Goal: Task Accomplishment & Management: Manage account settings

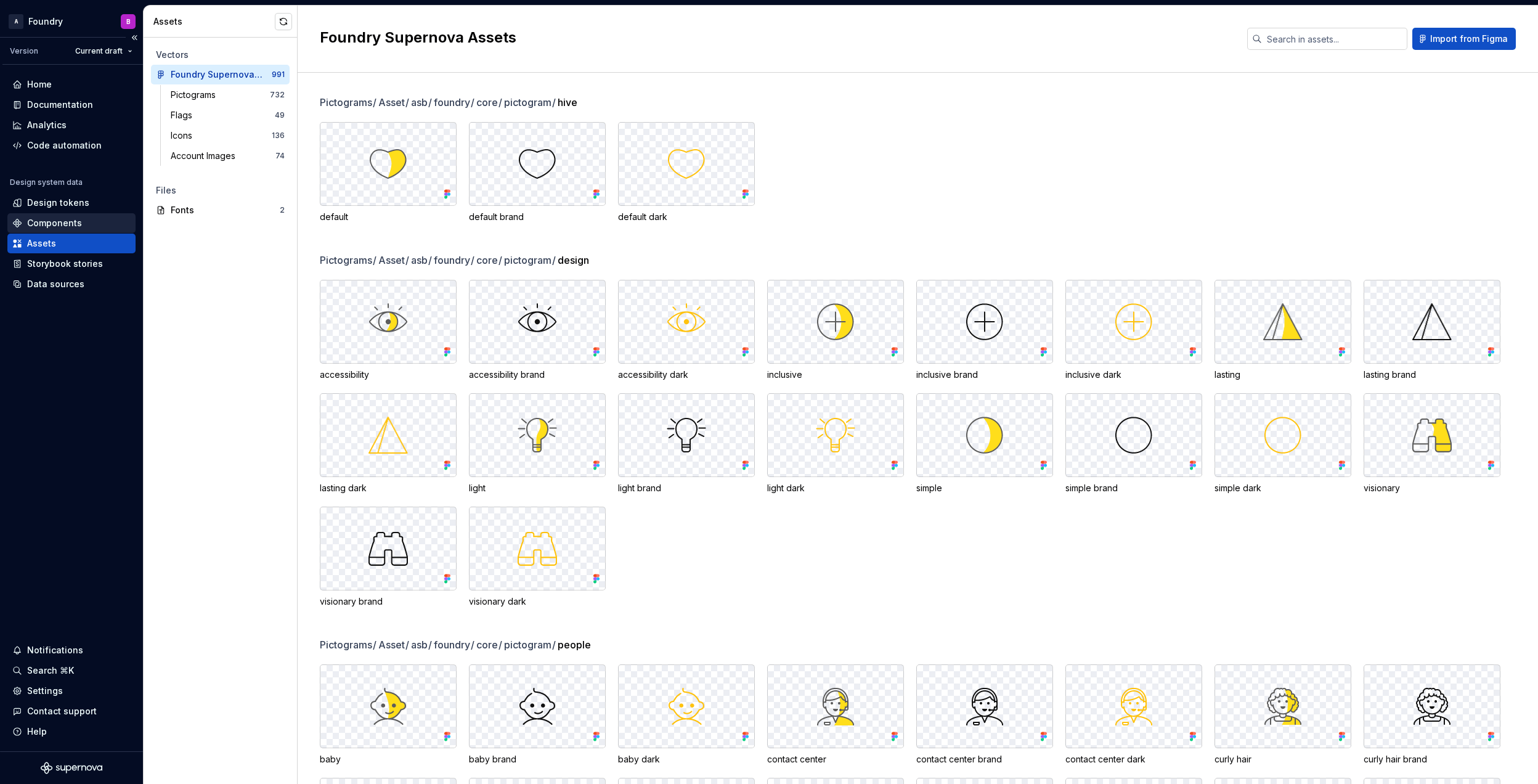
click at [69, 219] on div "Components" at bounding box center [55, 223] width 55 height 13
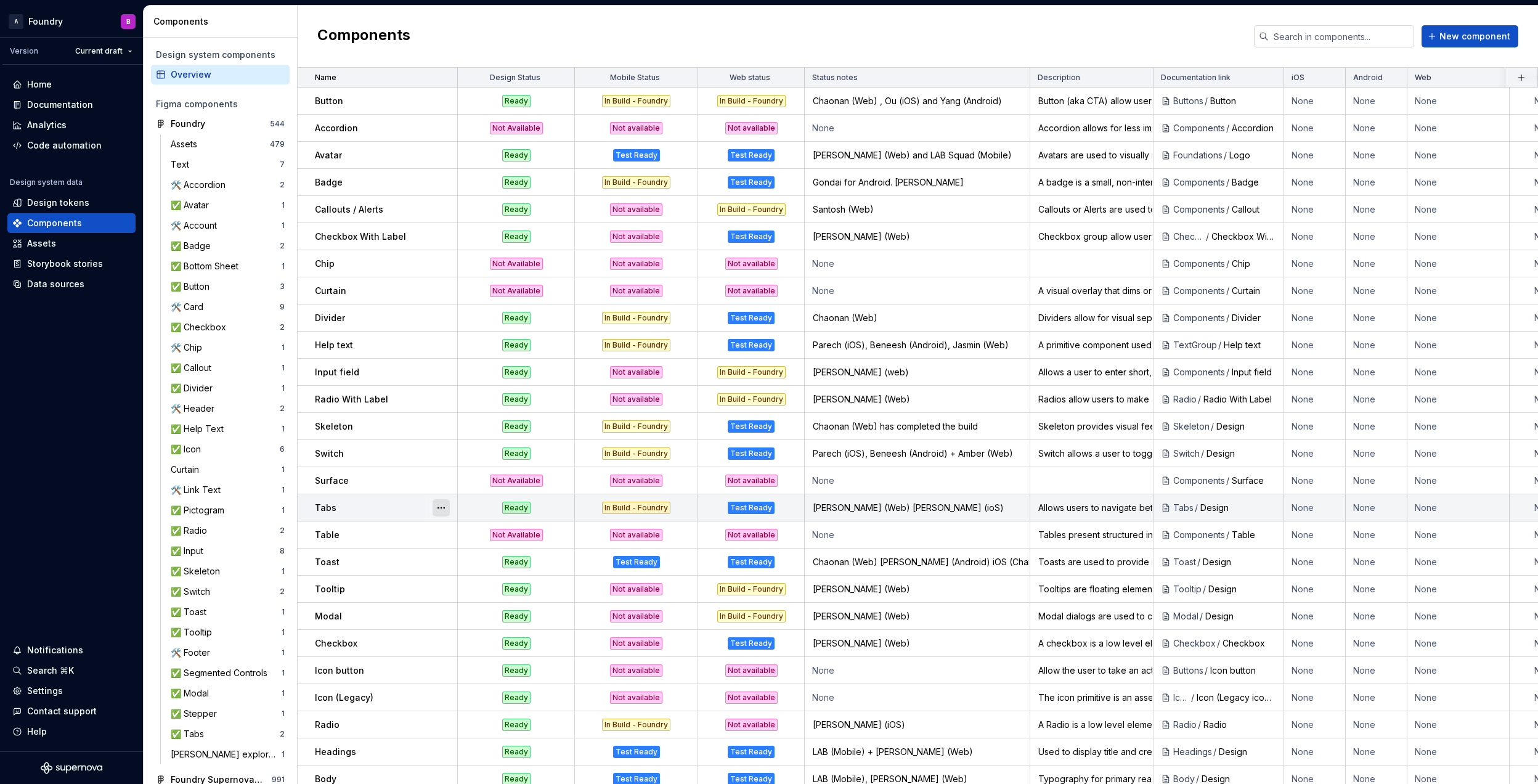
scroll to position [328, 0]
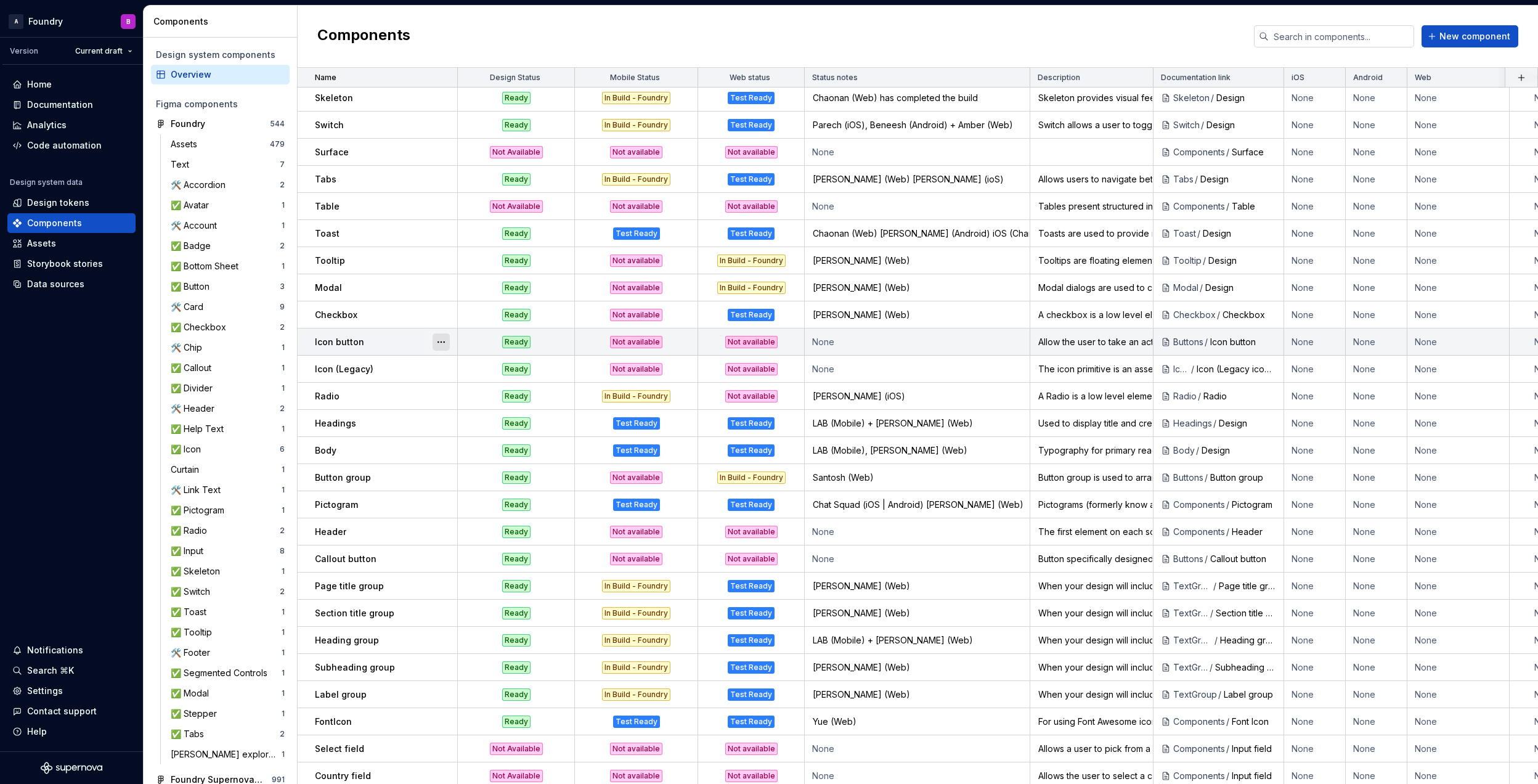
click at [449, 338] on button "button" at bounding box center [441, 342] width 18 height 18
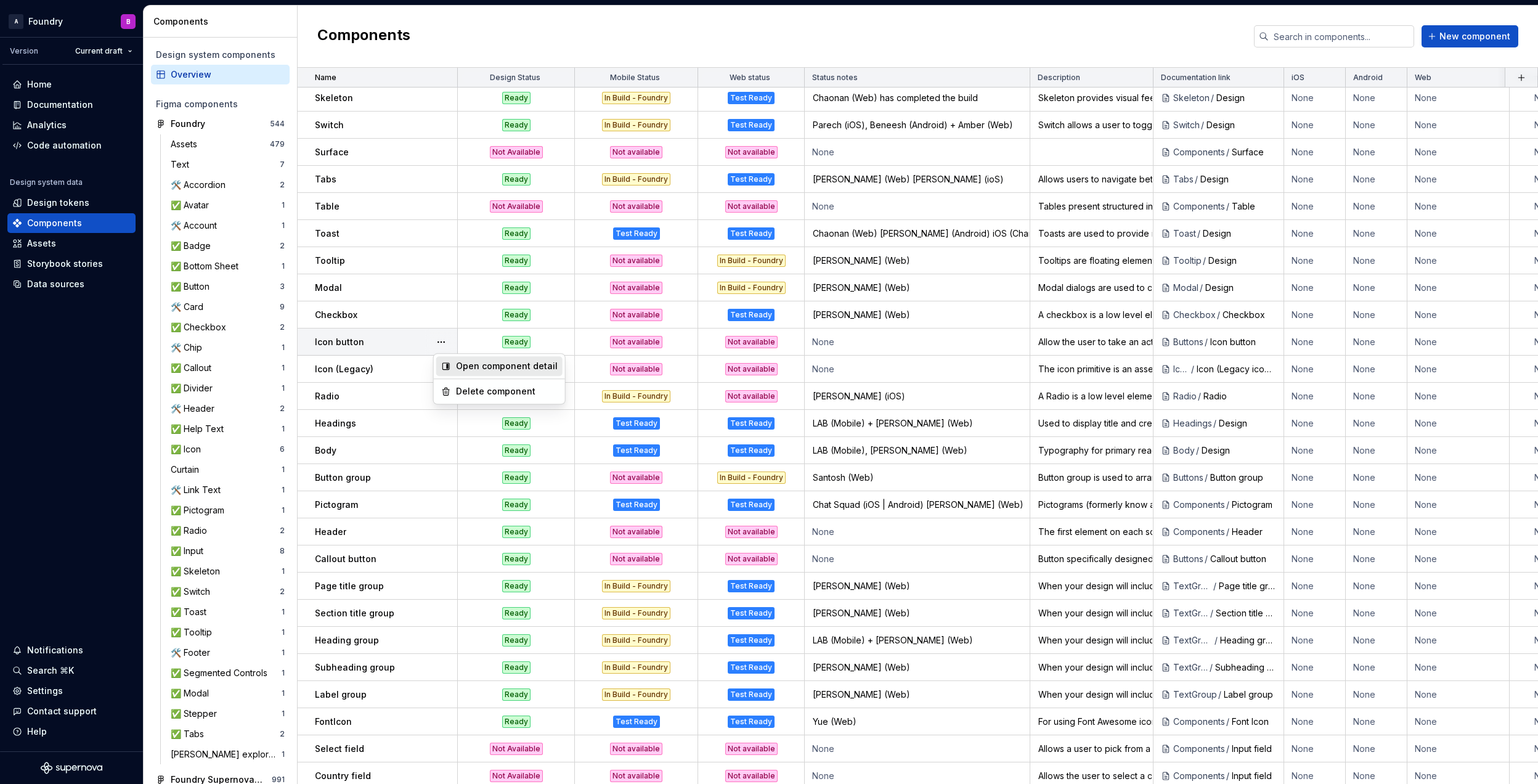
click at [469, 371] on div "Open component detail" at bounding box center [507, 366] width 102 height 13
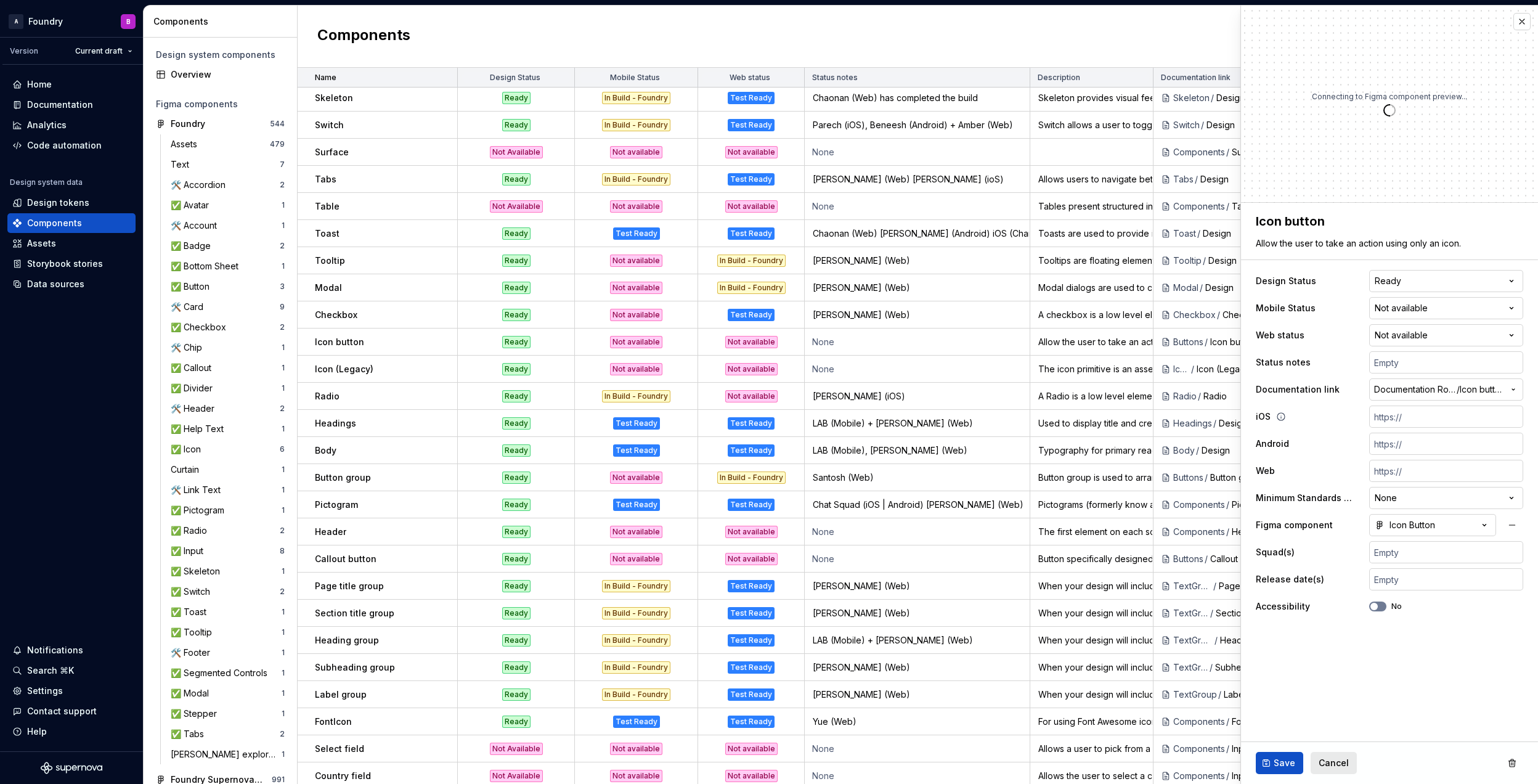
type textarea "*"
click at [1403, 331] on html "A Foundry B Version Current draft Home Documentation Analytics Code automation …" at bounding box center [769, 392] width 1538 height 784
select select "**********"
type textarea "*"
click at [1417, 552] on input "text" at bounding box center [1446, 551] width 154 height 22
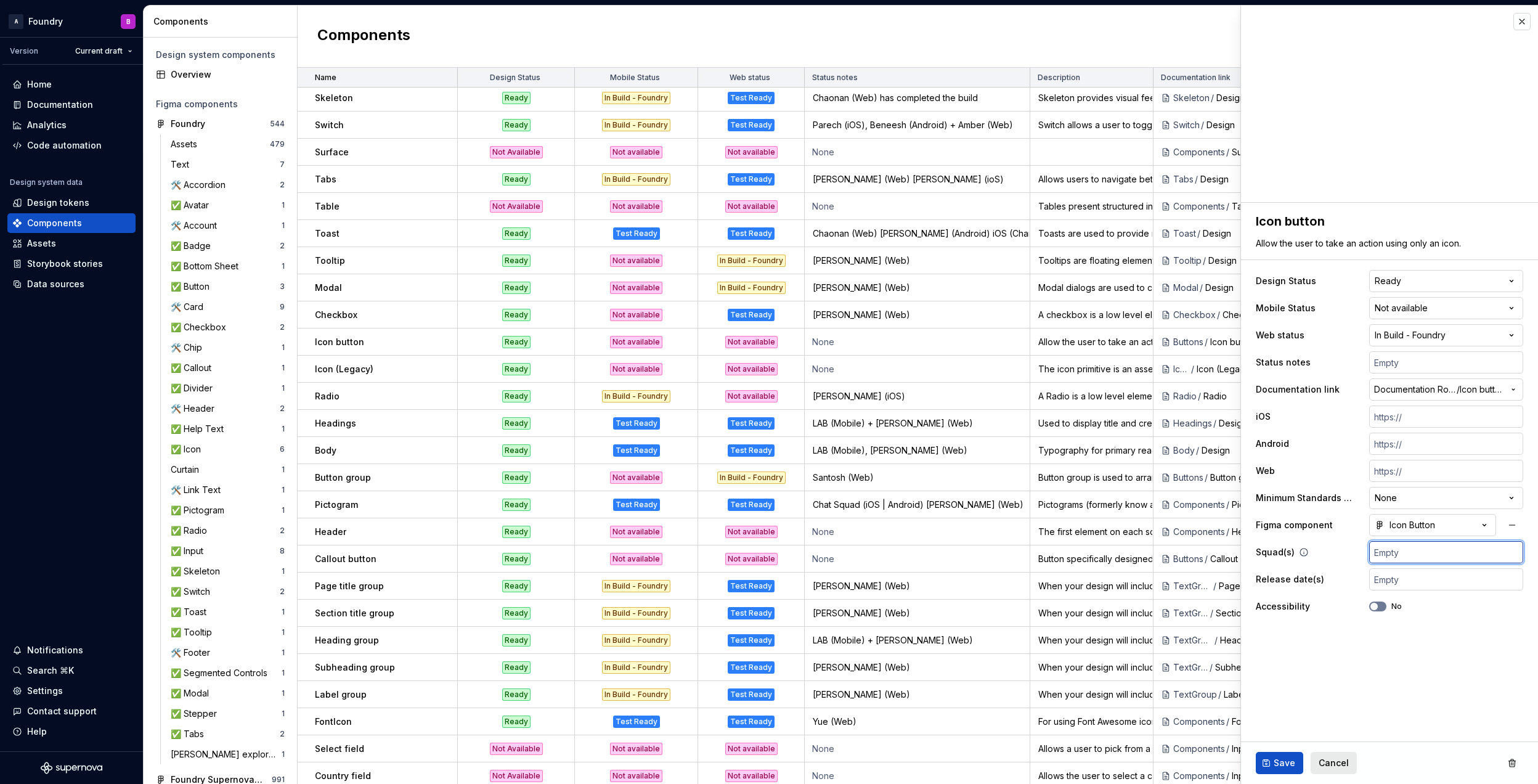
type input "N"
type textarea "*"
type input "Na"
type textarea "*"
type input "Nan"
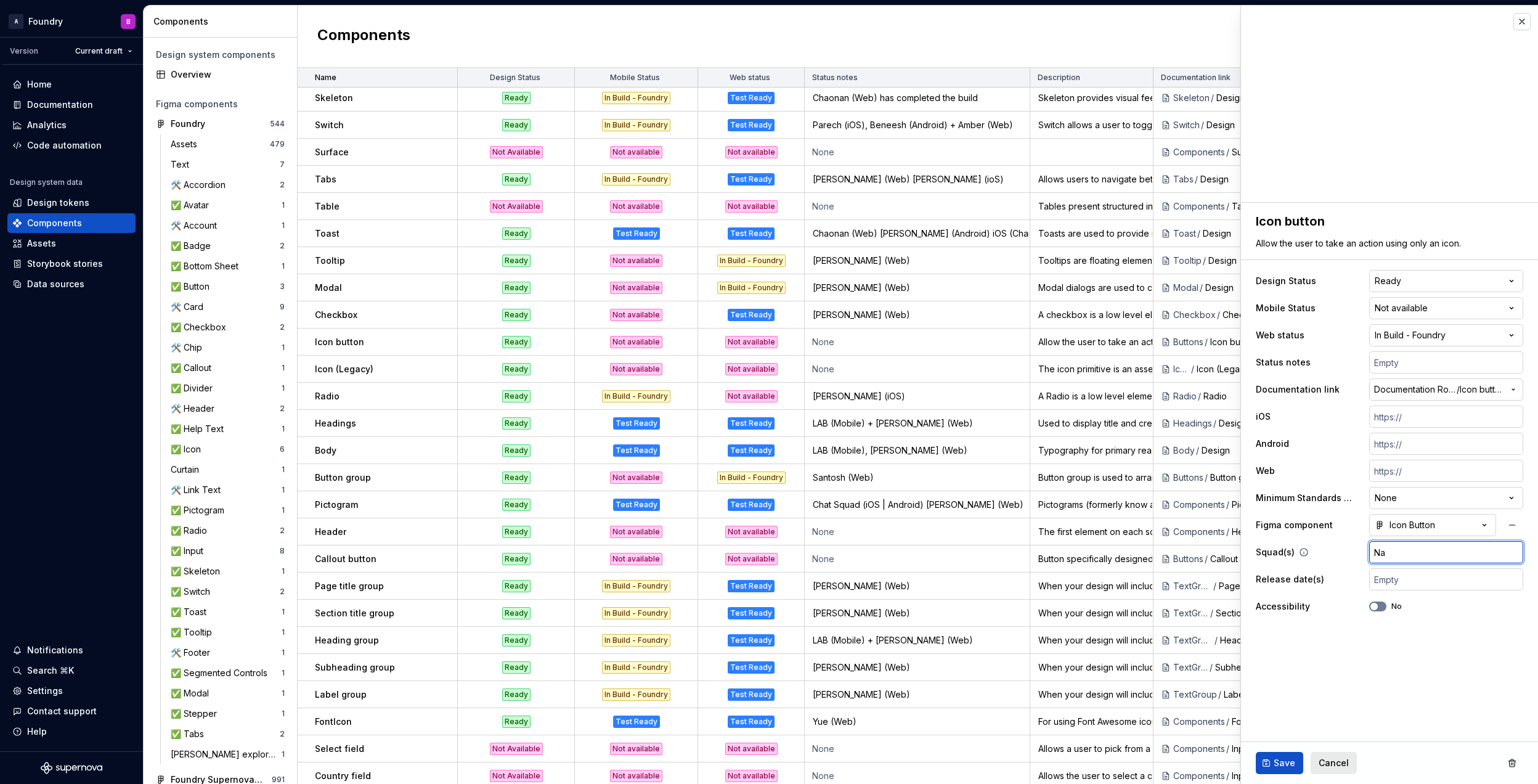
type textarea "*"
type input "Nan"
type textarea "*"
type input "[PERSON_NAME]"
type textarea "*"
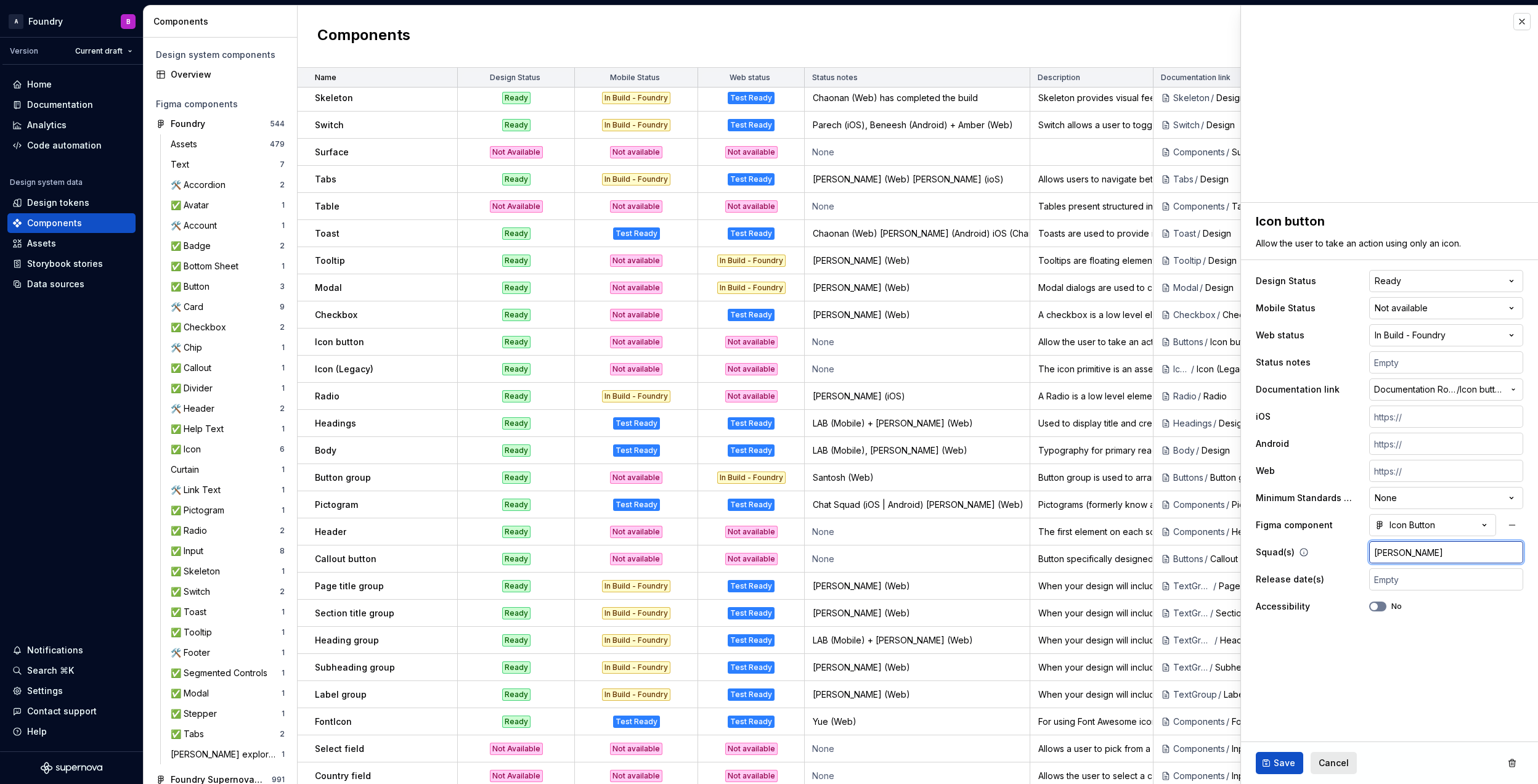
type input "[PERSON_NAME]"
type textarea "*"
drag, startPoint x: 1417, startPoint y: 546, endPoint x: 1366, endPoint y: 548, distance: 51.0
click at [1366, 548] on div "Squad(s) [PERSON_NAME]" at bounding box center [1389, 551] width 268 height 22
click at [1413, 357] on input "text" at bounding box center [1446, 362] width 154 height 22
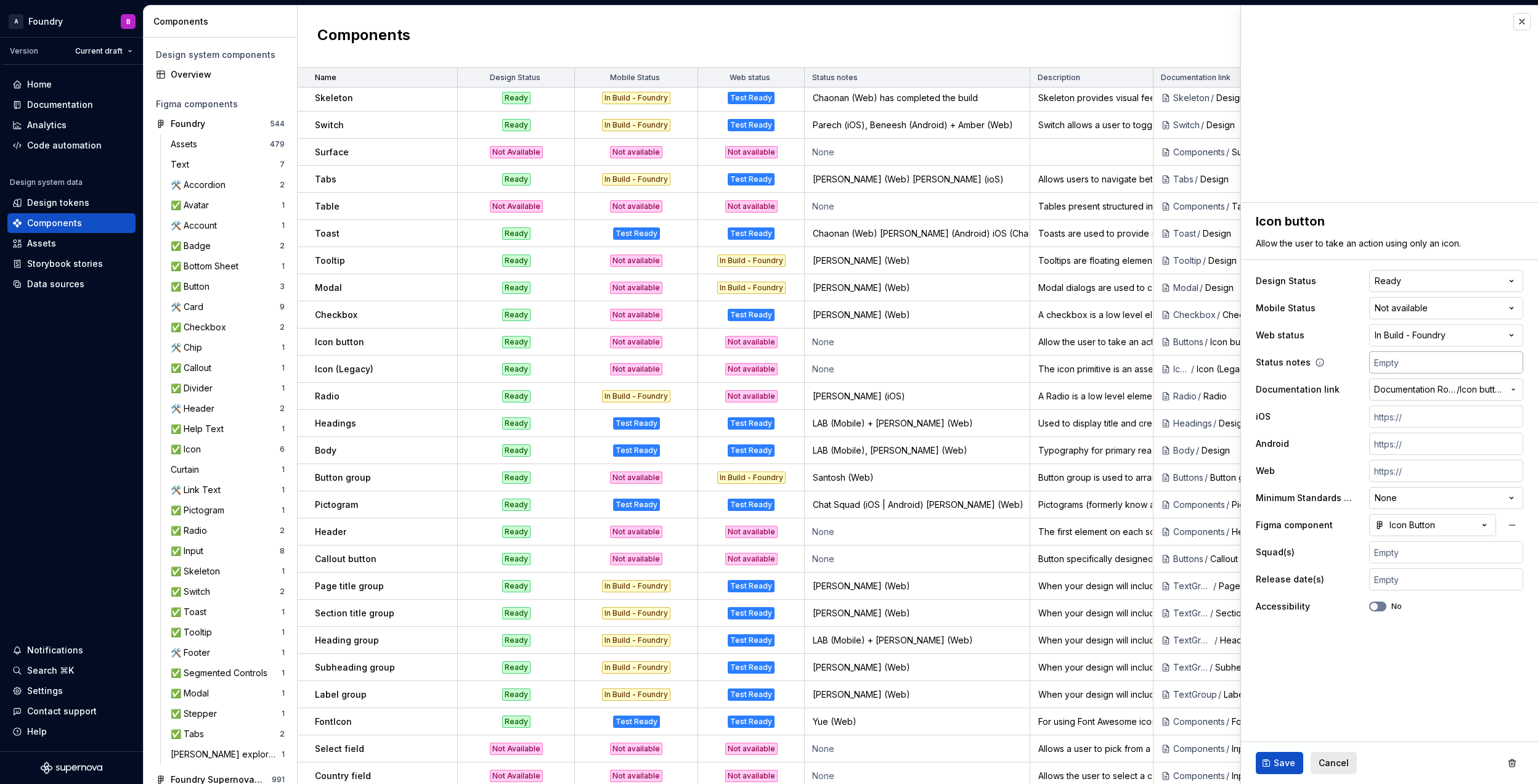
type textarea "*"
type input "N"
type textarea "*"
type input "Na"
type textarea "*"
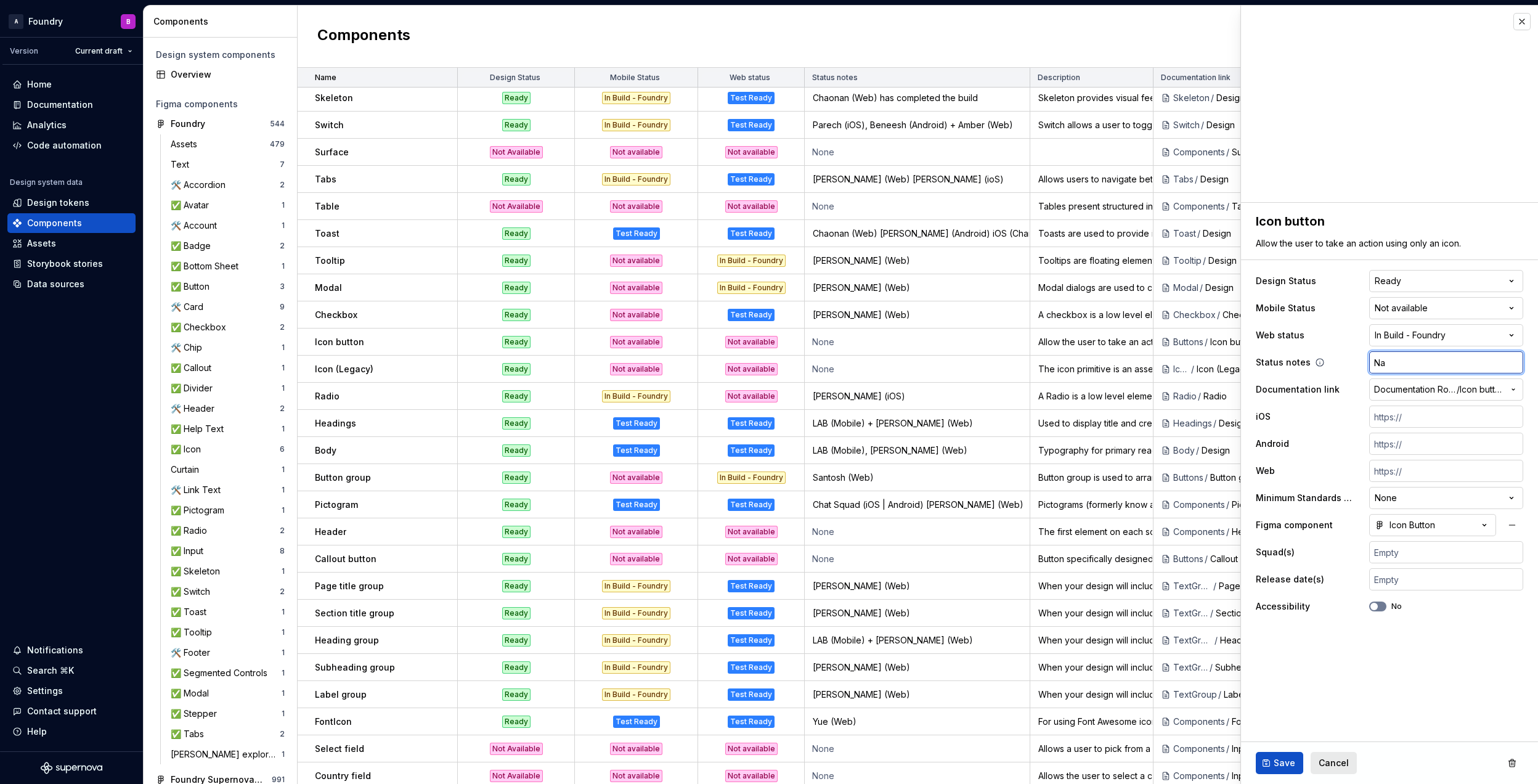
type input "Nan"
type textarea "*"
type input "Nan"
type textarea "*"
type input "[PERSON_NAME]"
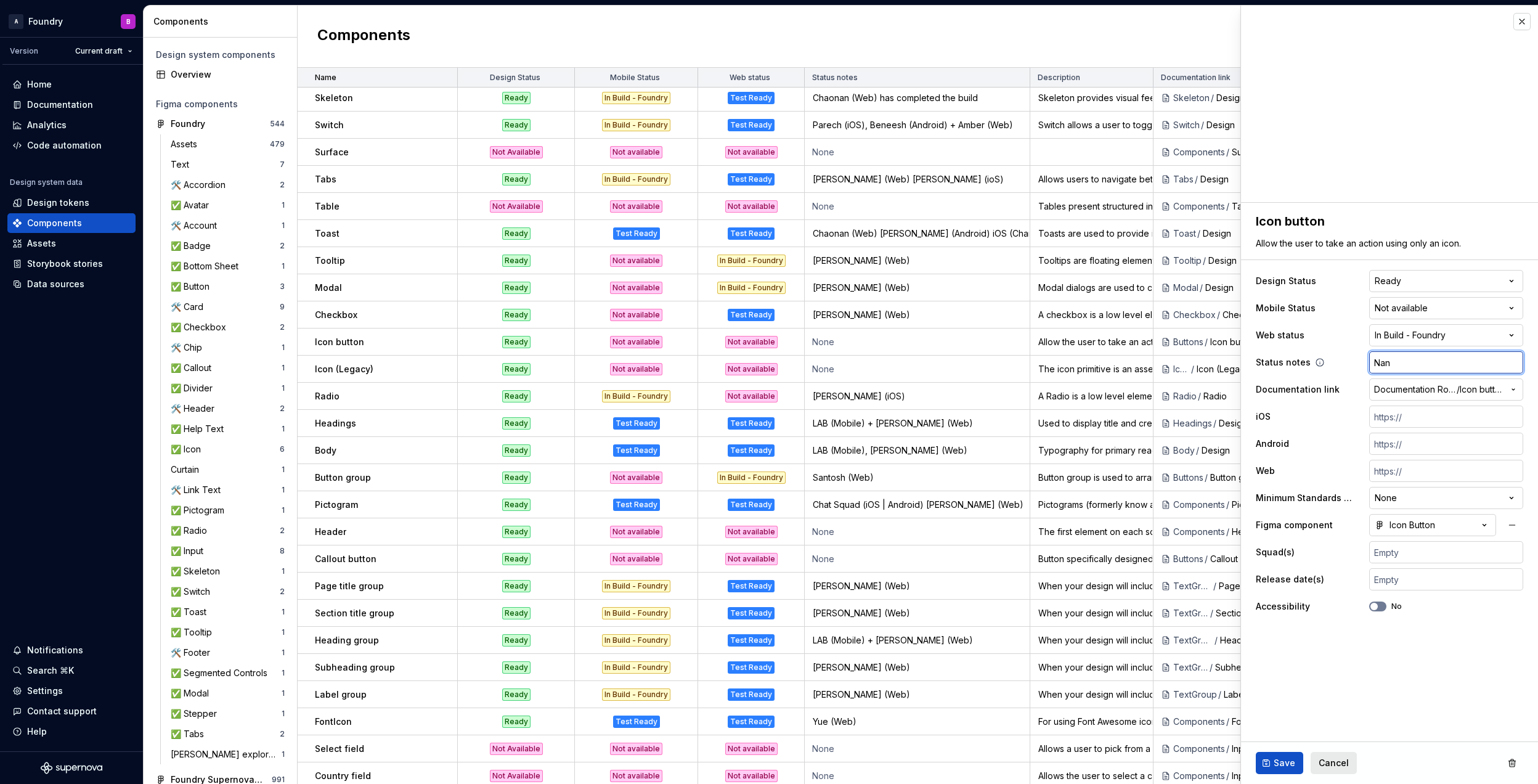
type textarea "*"
type input "[PERSON_NAME]"
type textarea "*"
type input "[PERSON_NAME]"
click at [1294, 755] on button "Save" at bounding box center [1280, 763] width 48 height 22
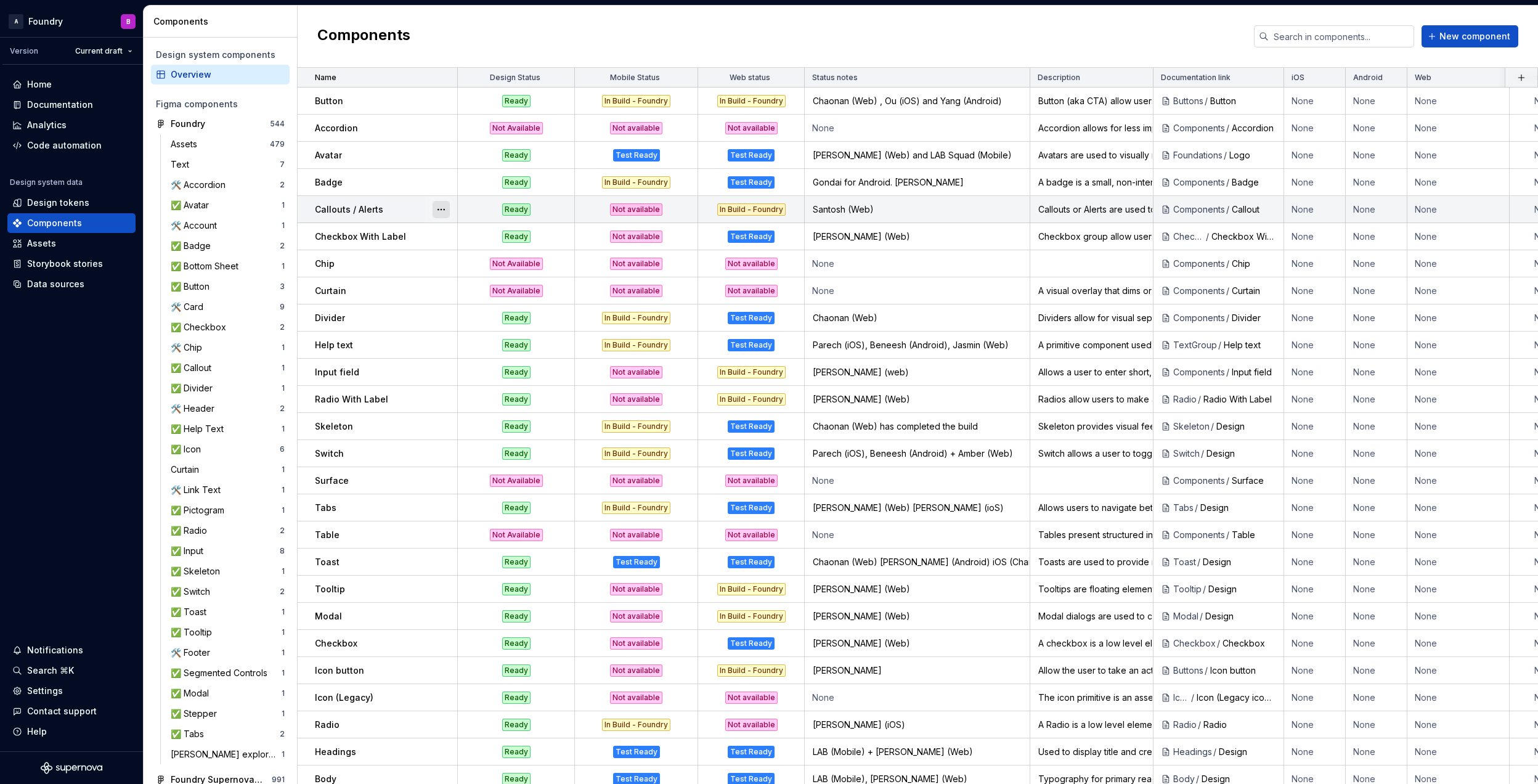
click at [439, 207] on button "button" at bounding box center [441, 210] width 18 height 18
click at [508, 53] on html "A Foundry B Version Current draft Home Documentation Analytics Code automation …" at bounding box center [769, 392] width 1538 height 784
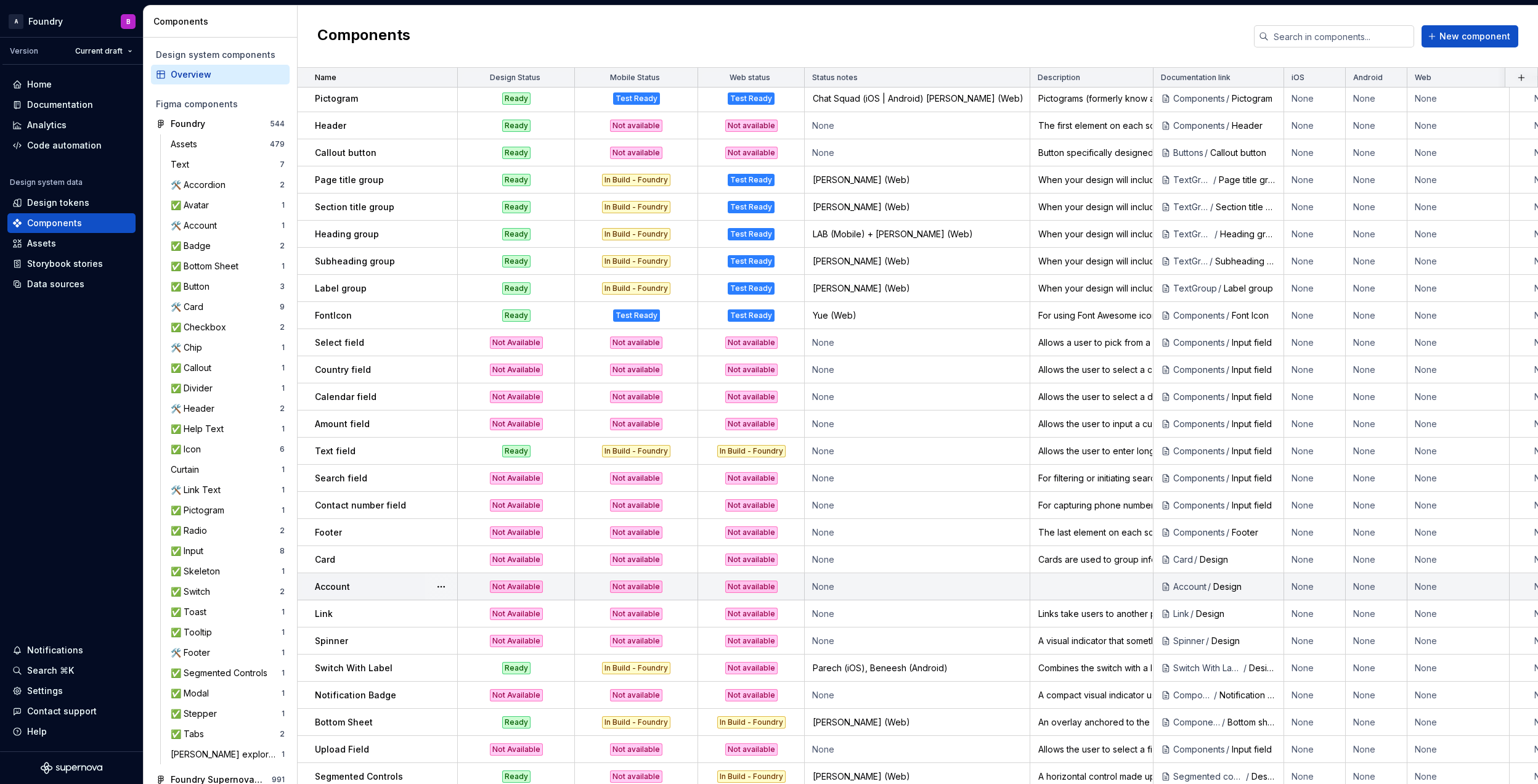
scroll to position [694, 0]
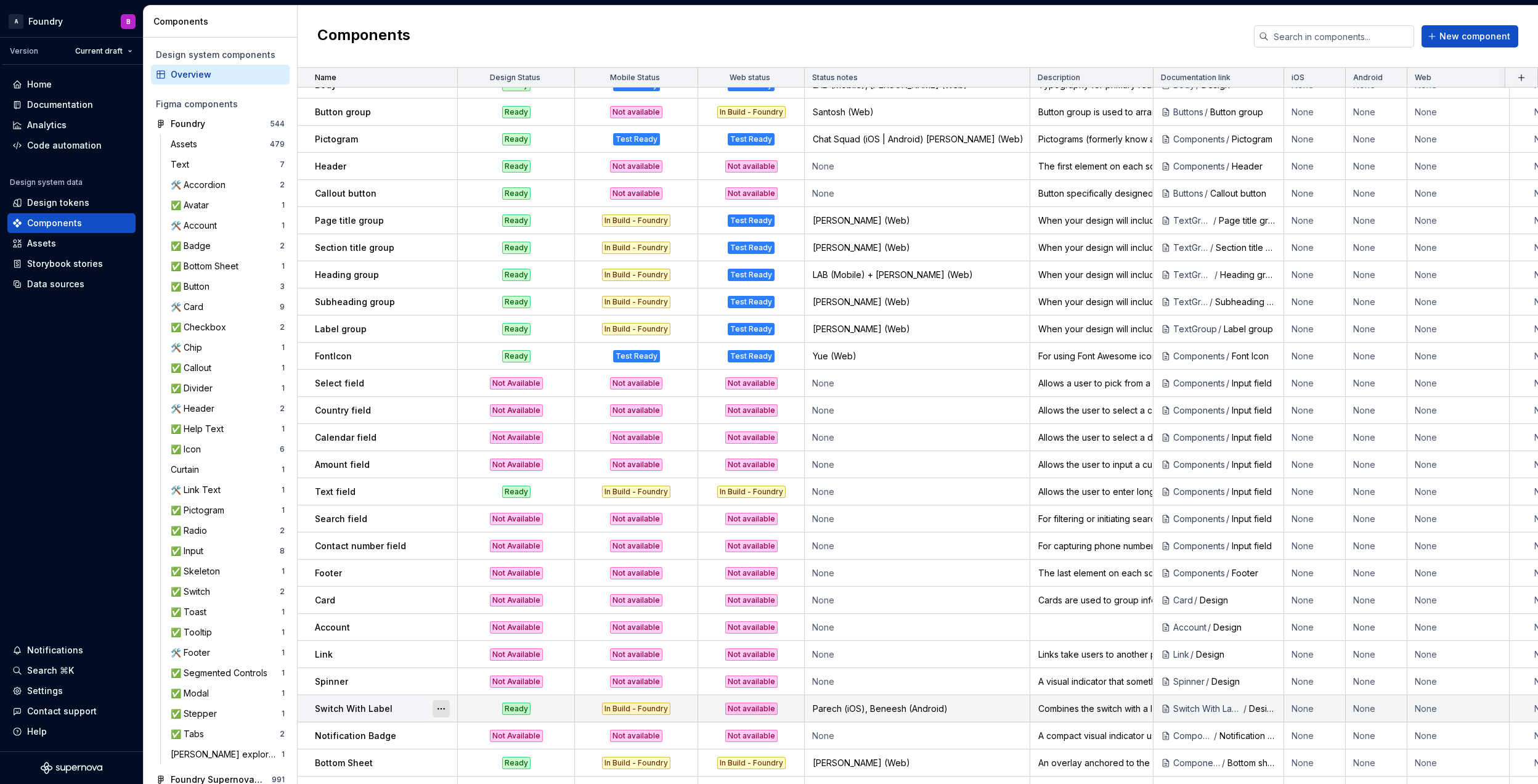
click at [445, 706] on button "button" at bounding box center [441, 709] width 18 height 18
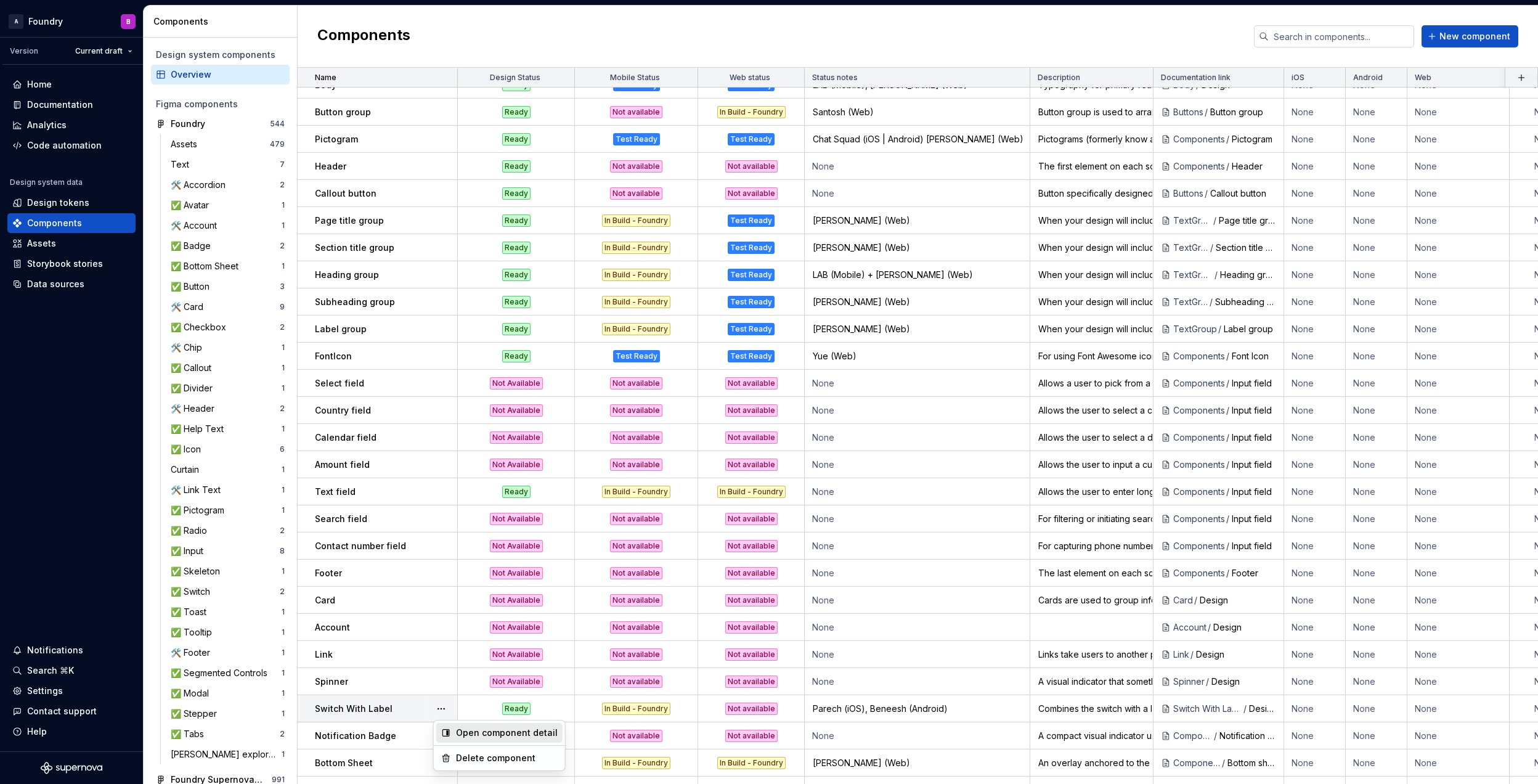
click at [479, 731] on div "Open component detail" at bounding box center [507, 733] width 102 height 13
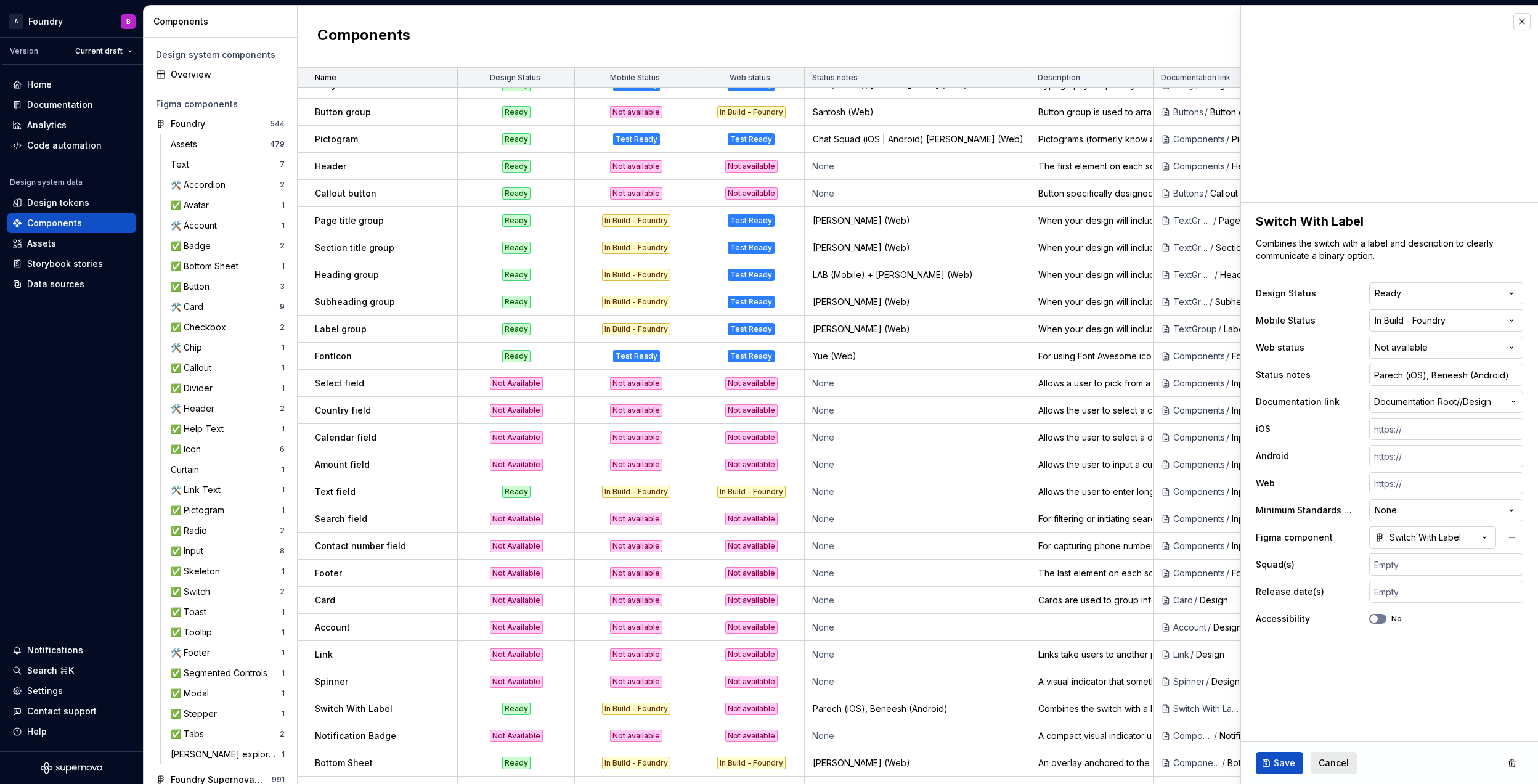
click at [1460, 343] on html "A Foundry B Version Current draft Home Documentation Analytics Code automation …" at bounding box center [769, 392] width 1538 height 784
click at [1435, 348] on html "A Foundry B Version Current draft Home Documentation Analytics Code automation …" at bounding box center [769, 392] width 1538 height 784
type textarea "*"
select select "**********"
click at [1512, 374] on input "Parech (iOS), Beneesh (Android)" at bounding box center [1446, 374] width 154 height 22
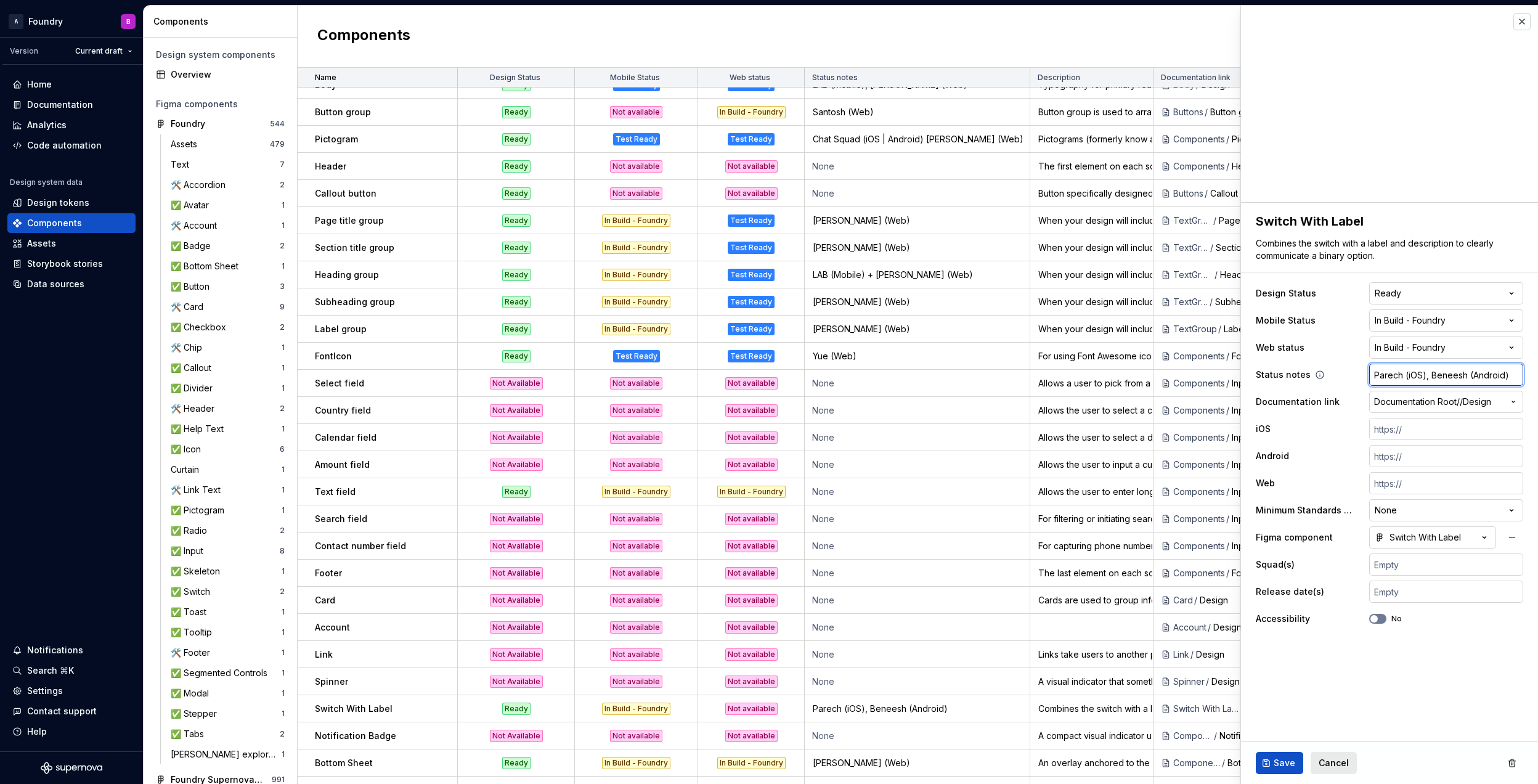
click at [1514, 374] on input "Parech (iOS), Beneesh (Android)" at bounding box center [1446, 374] width 154 height 22
type textarea "*"
type input "Parech (iOS), Beneesh (Android)"
type textarea "*"
type input "Parech (iOS), Beneesh (Android) A"
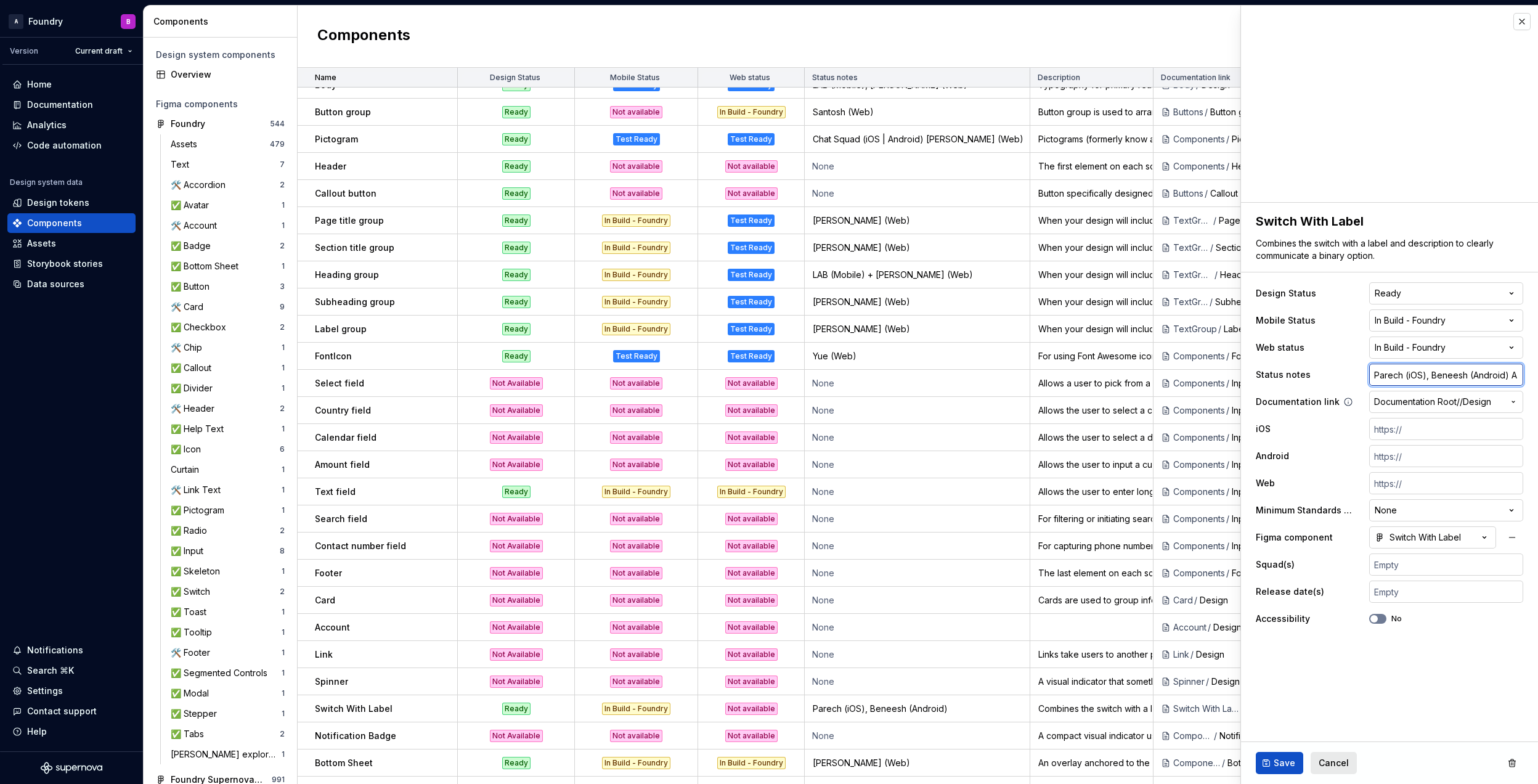
type textarea "*"
type input "Parech (iOS), Beneesh (Android) Am"
type textarea "*"
type input "Parech (iOS), Beneesh (Android) Amb"
type textarea "*"
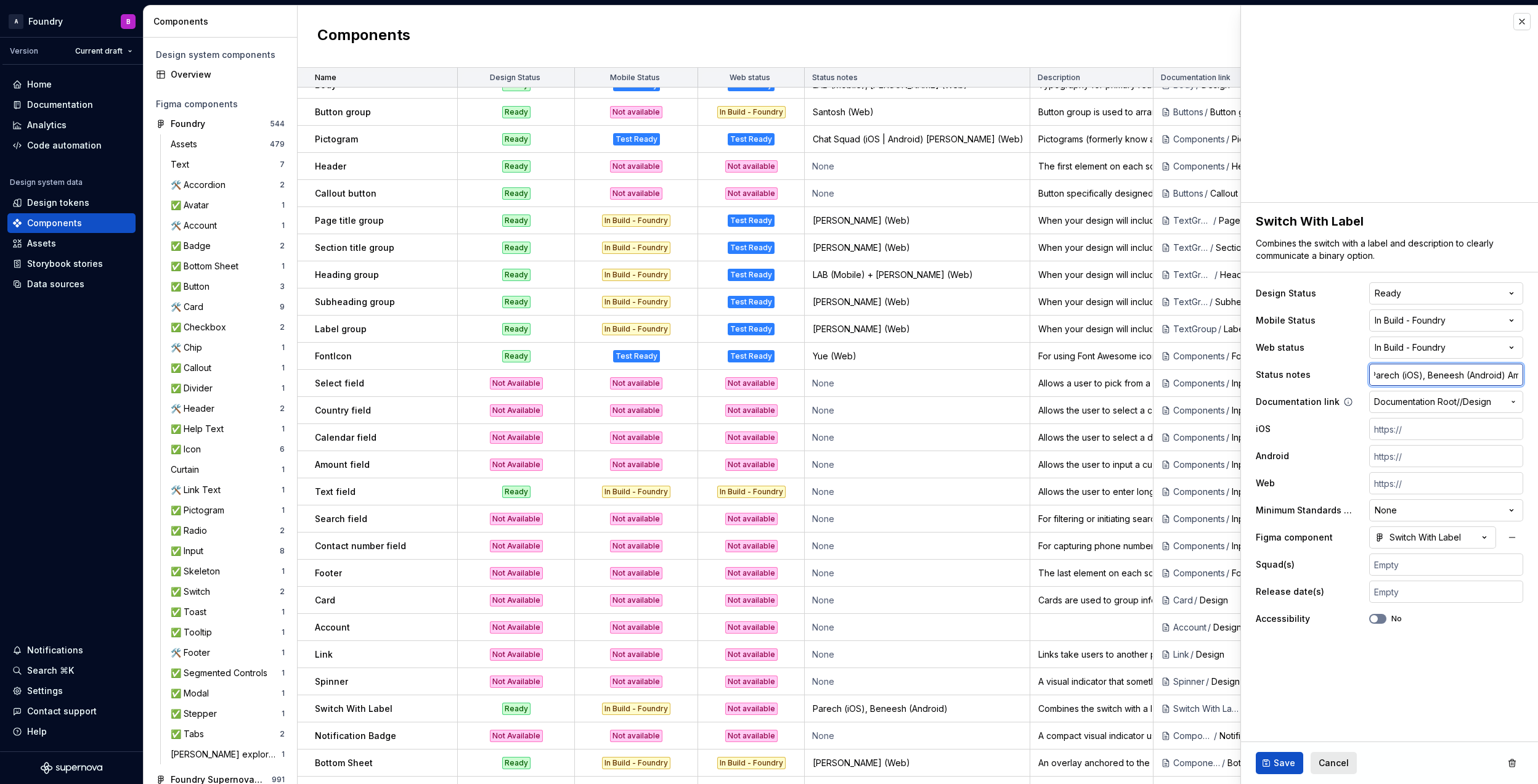
type input "Parech (iOS), Beneesh (Android) Ambe"
type textarea "*"
type input "Parech (iOS), Beneesh (Android) Amber"
type textarea "*"
type input "Parech (iOS), Beneesh (Android) Amber"
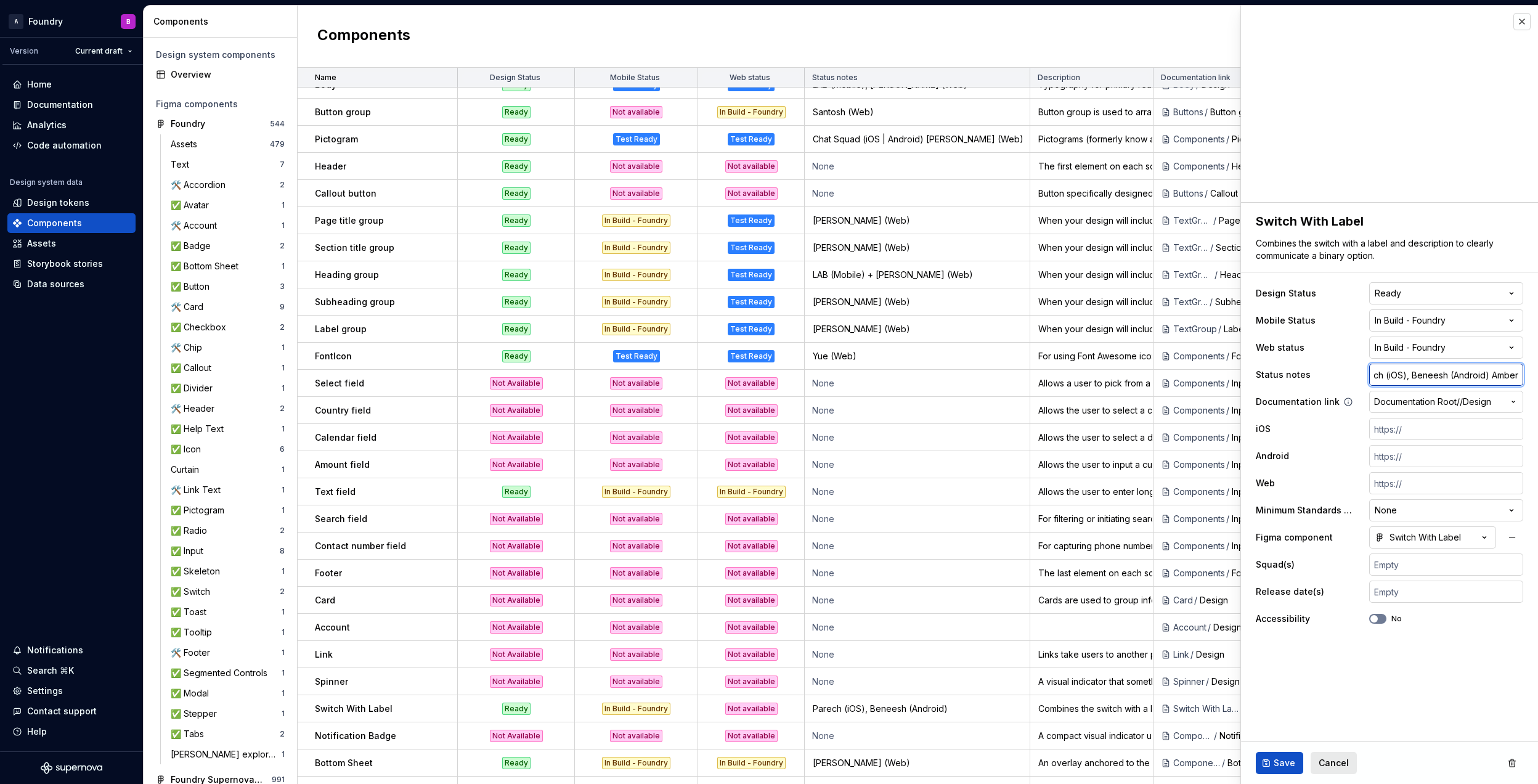
type textarea "*"
type input "Parech (iOS), Beneesh (Android) Amber C"
type textarea "*"
type input "Parech (iOS), Beneesh (Android) Amber Cu"
type textarea "*"
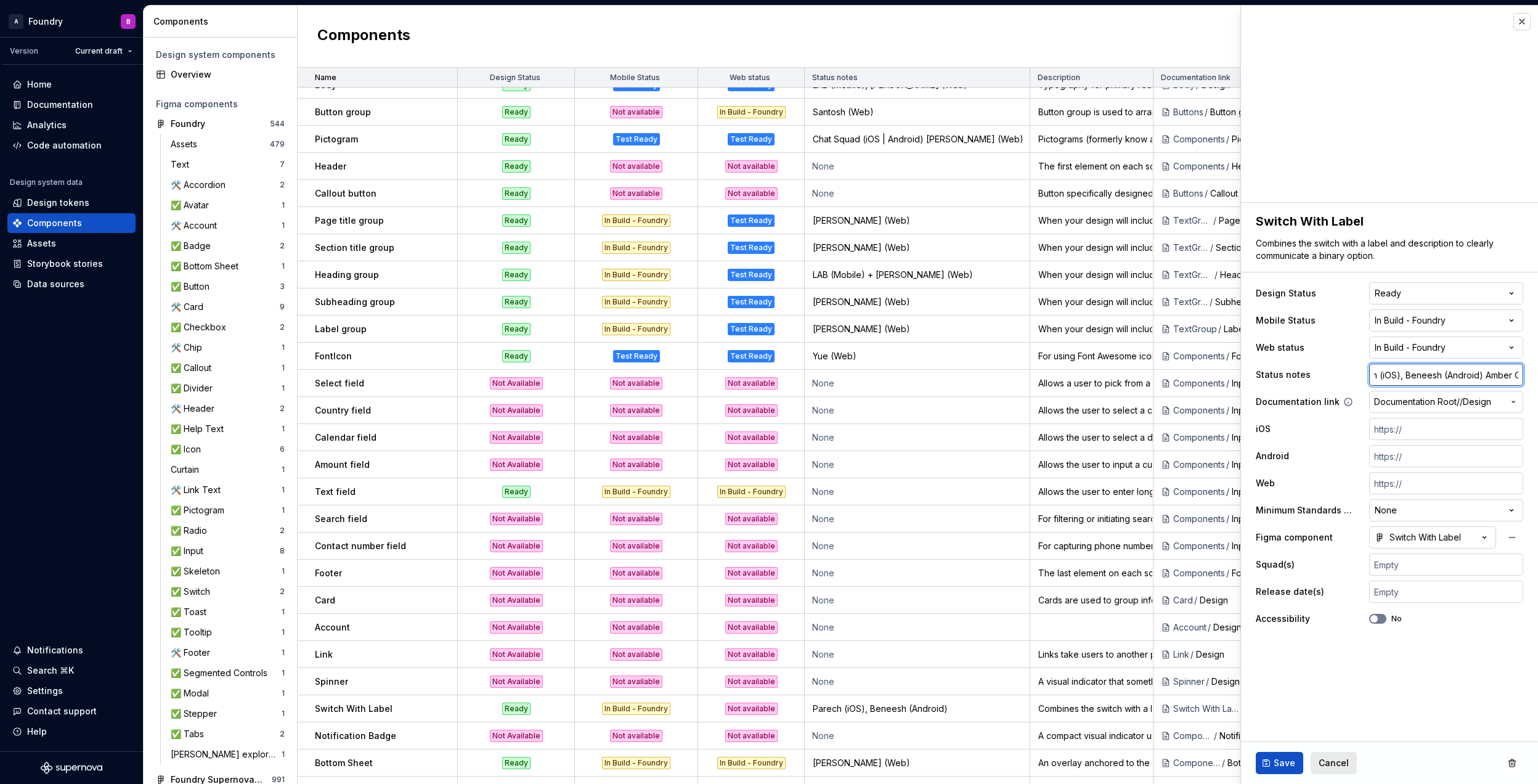
type input "Parech (iOS), Beneesh (Android) [PERSON_NAME]"
type textarea "*"
type input "Parech (iOS), Beneesh (Android) [PERSON_NAME]"
type textarea "*"
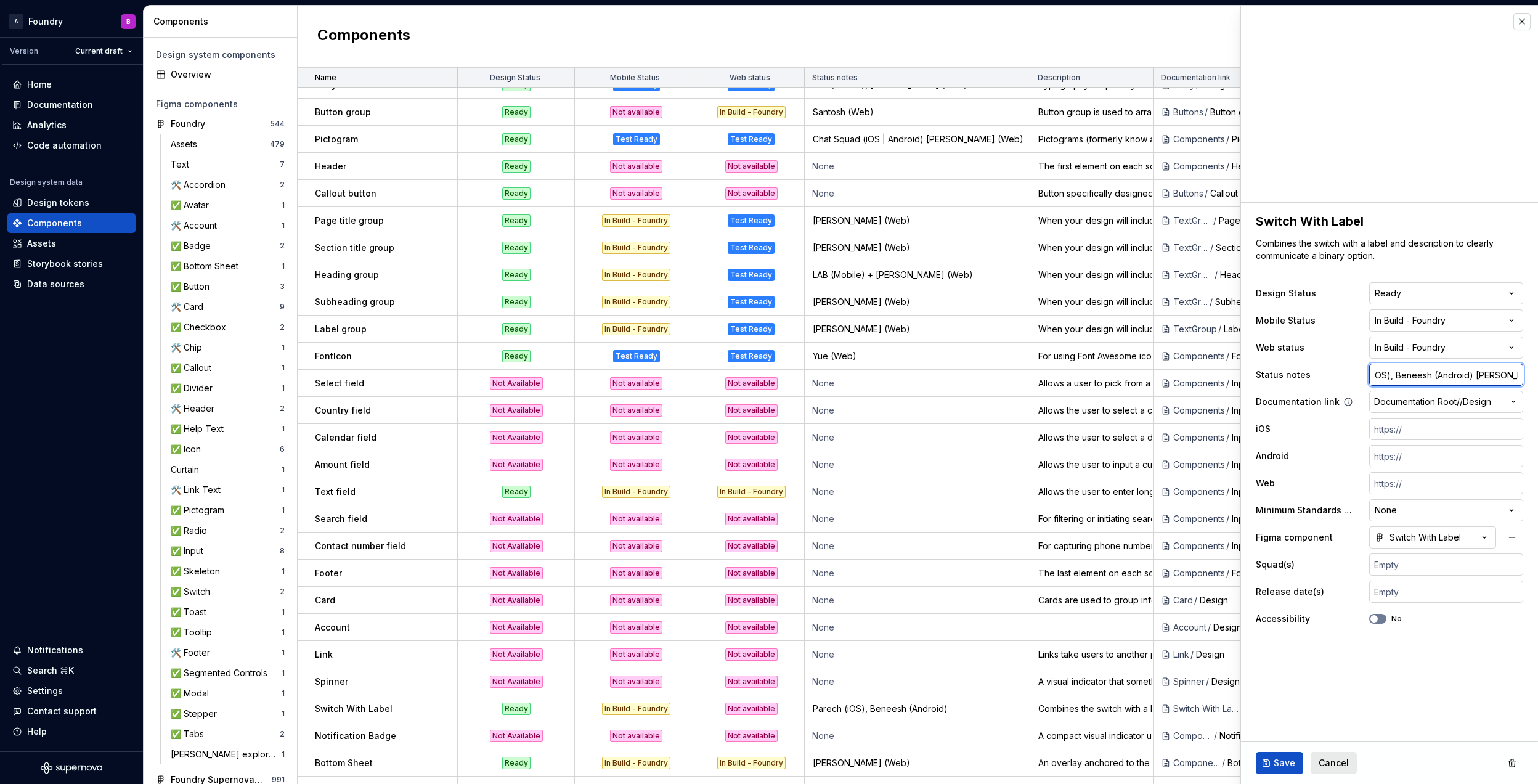
type input "Parech (iOS), Beneesh (Android) [PERSON_NAME] ("
type textarea "*"
type input "Parech (iOS), Beneesh (Android) [PERSON_NAME] (W"
type textarea "*"
type input "Parech (iOS), Beneesh (Android) [PERSON_NAME] (We"
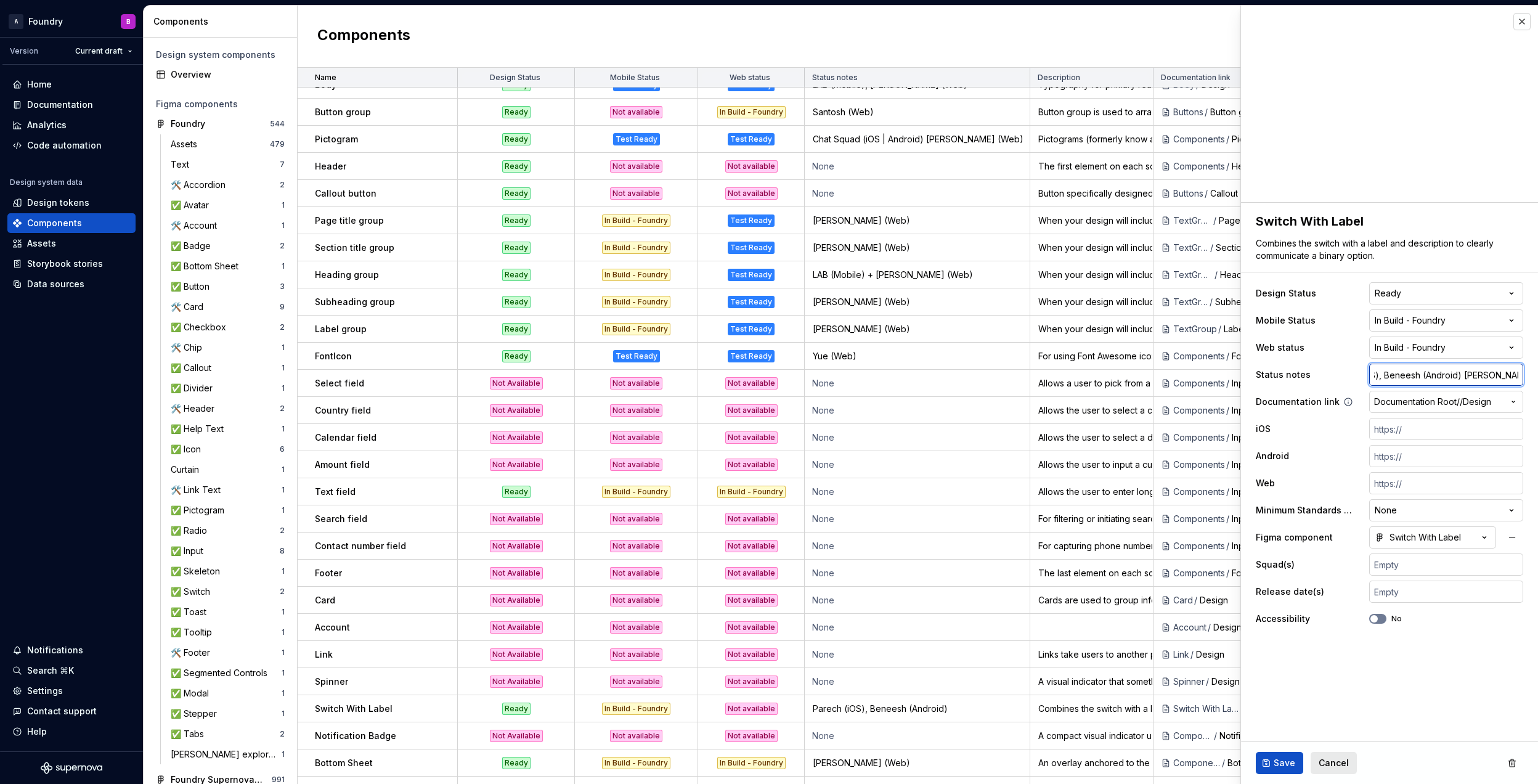
type textarea "*"
type input "Parech (iOS), Beneesh (Android) [PERSON_NAME] (Web"
type textarea "*"
type input "Parech (iOS), Beneesh (Android) [PERSON_NAME] (Web)"
type textarea "*"
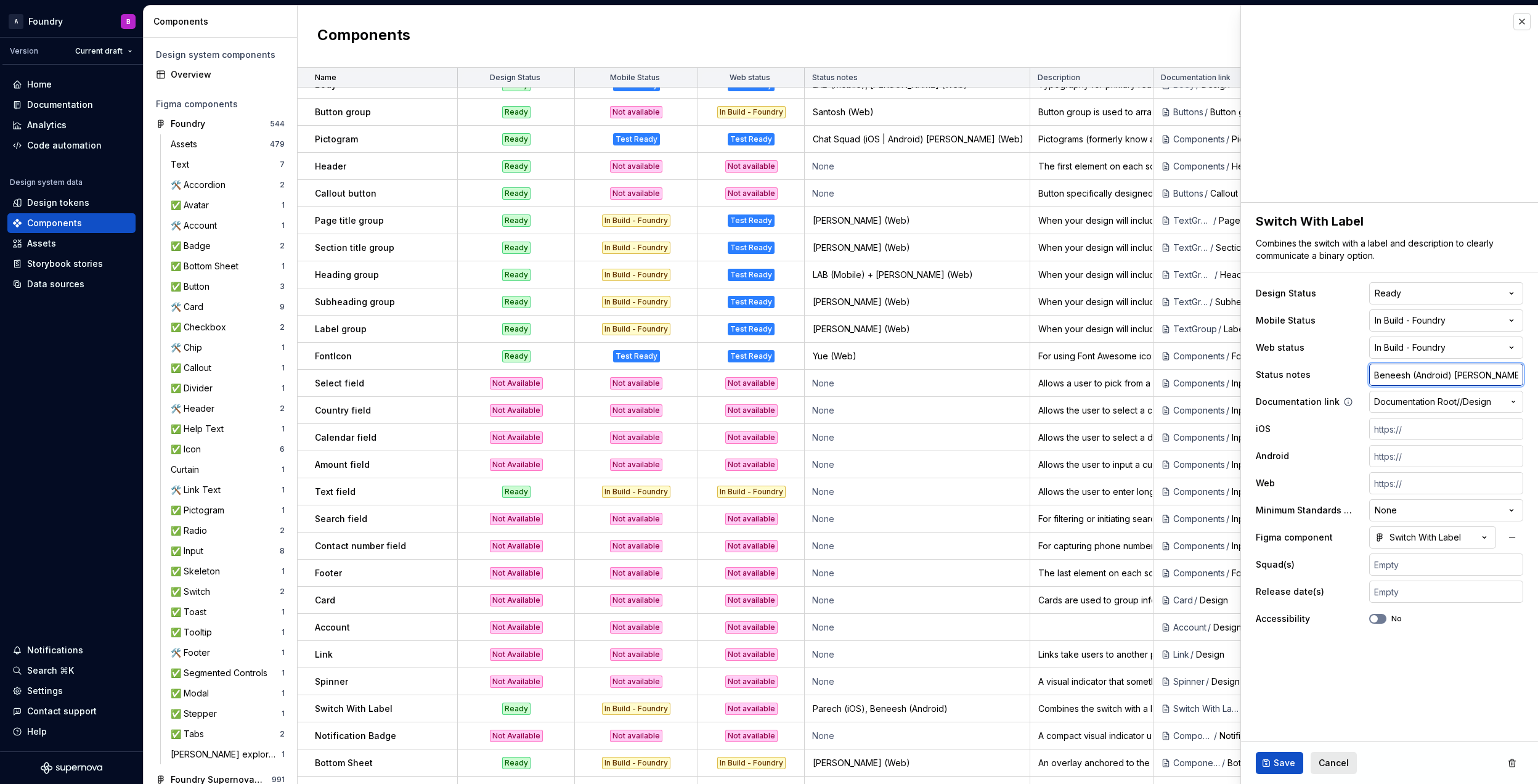
scroll to position [0, 62]
type input "Parech (iOS), Beneesh (Android) [PERSON_NAME] (Web)"
click at [1278, 761] on span "Save" at bounding box center [1284, 763] width 21 height 13
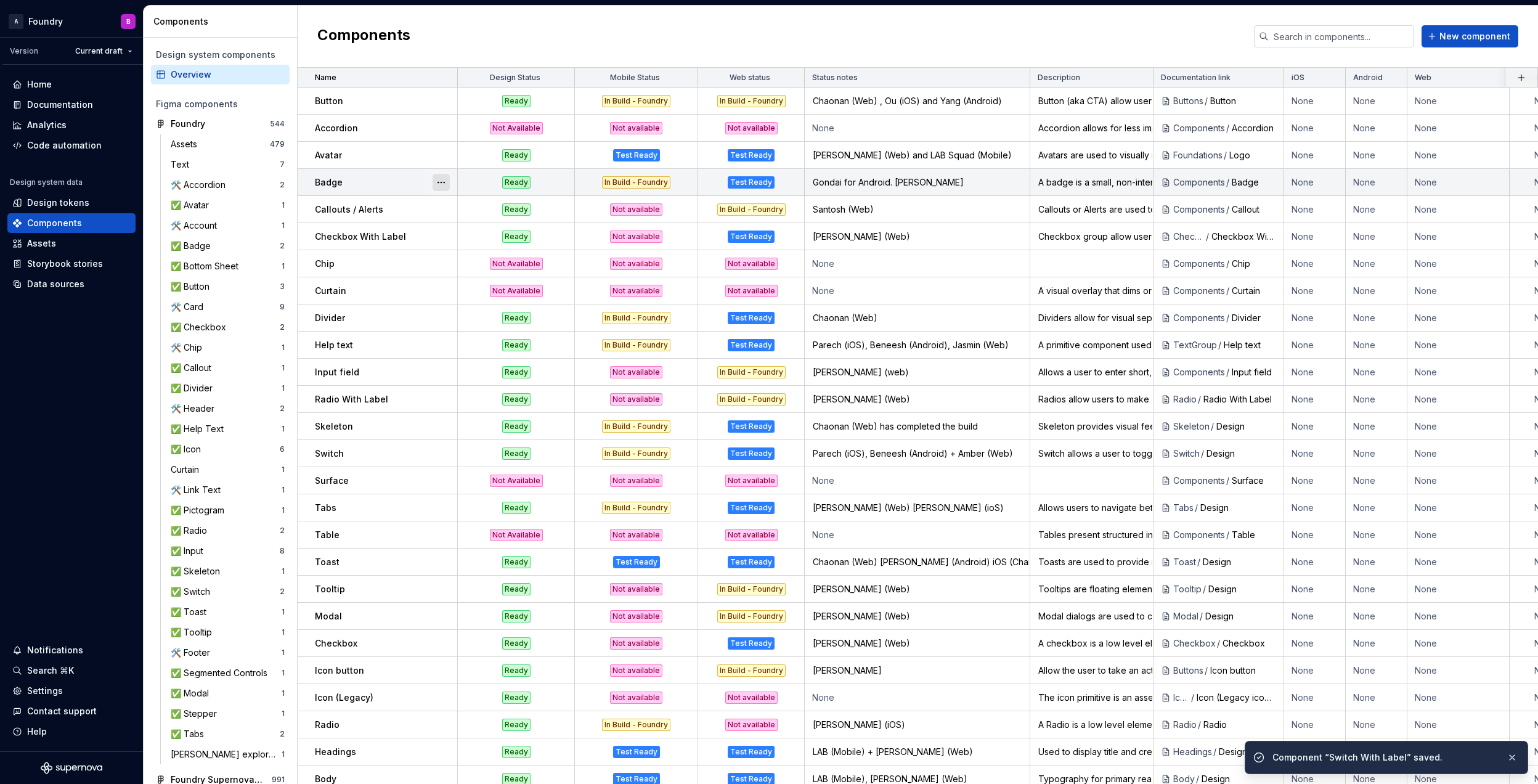
click at [439, 180] on button "button" at bounding box center [441, 182] width 18 height 18
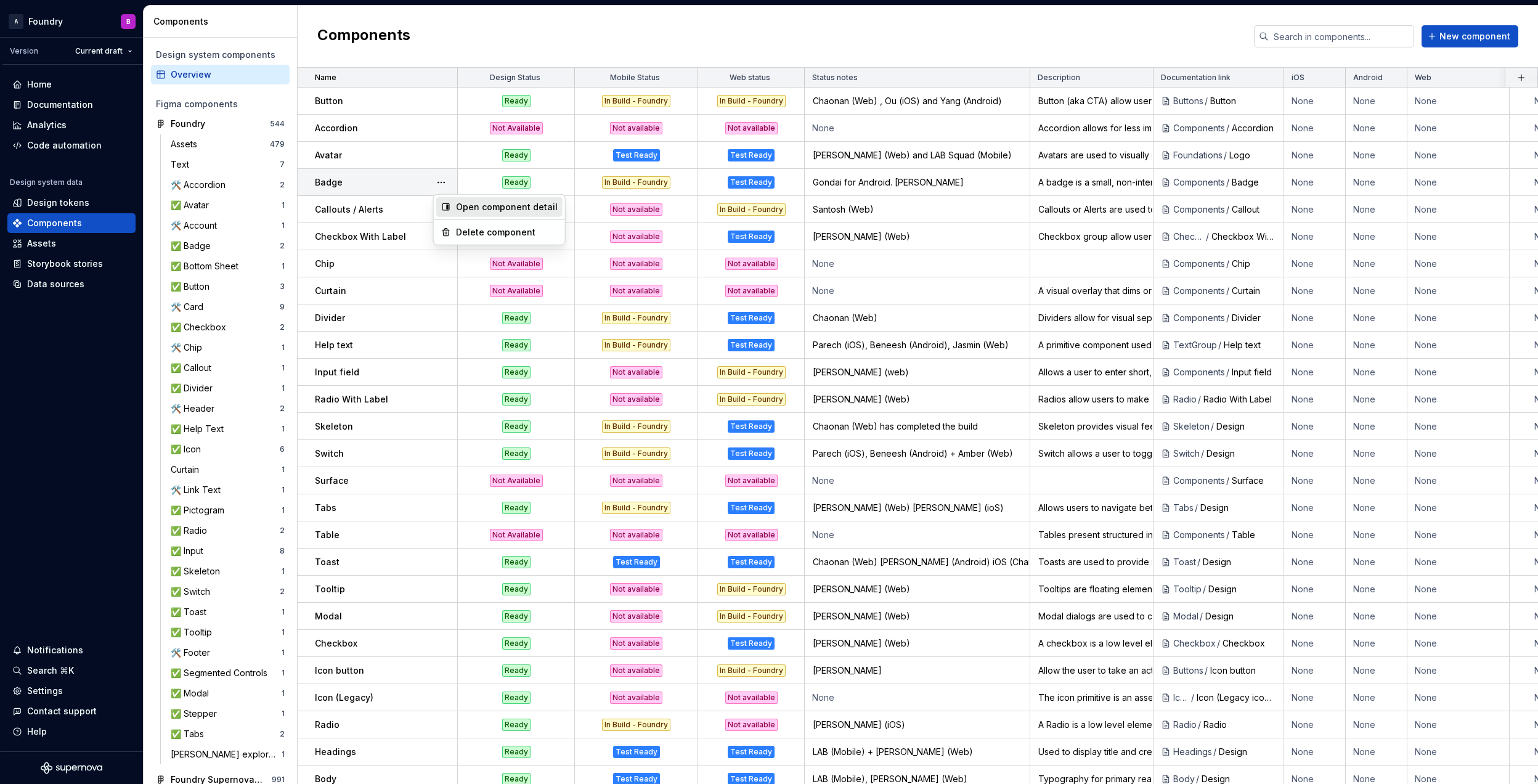
click at [510, 211] on div "Open component detail" at bounding box center [507, 207] width 102 height 13
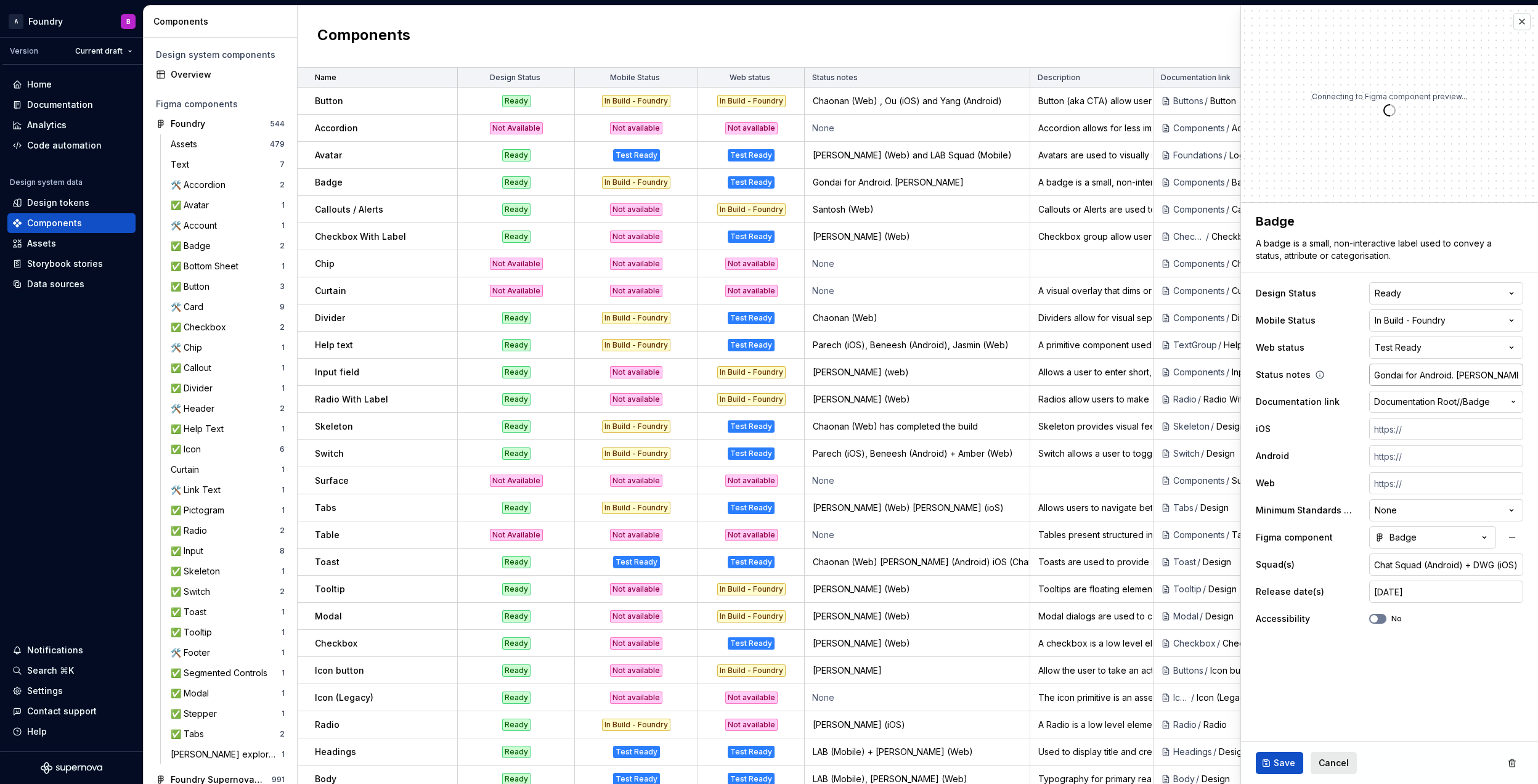
type textarea "*"
click at [1430, 346] on html "A Foundry B Version Current draft Home Documentation Analytics Code automation …" at bounding box center [769, 392] width 1538 height 784
select select "**********"
click at [1517, 25] on button "button" at bounding box center [1522, 22] width 18 height 18
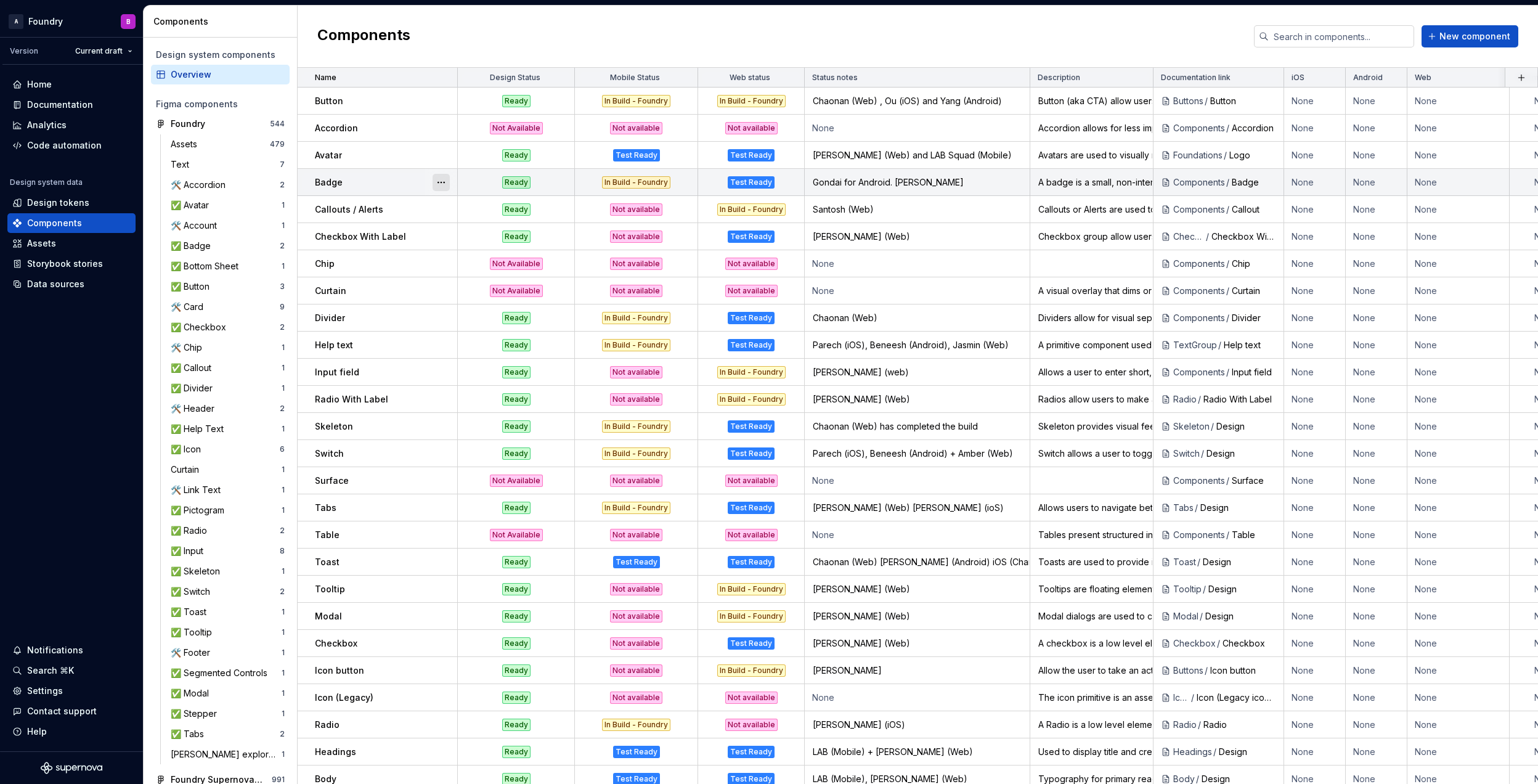
click at [444, 181] on button "button" at bounding box center [441, 182] width 18 height 18
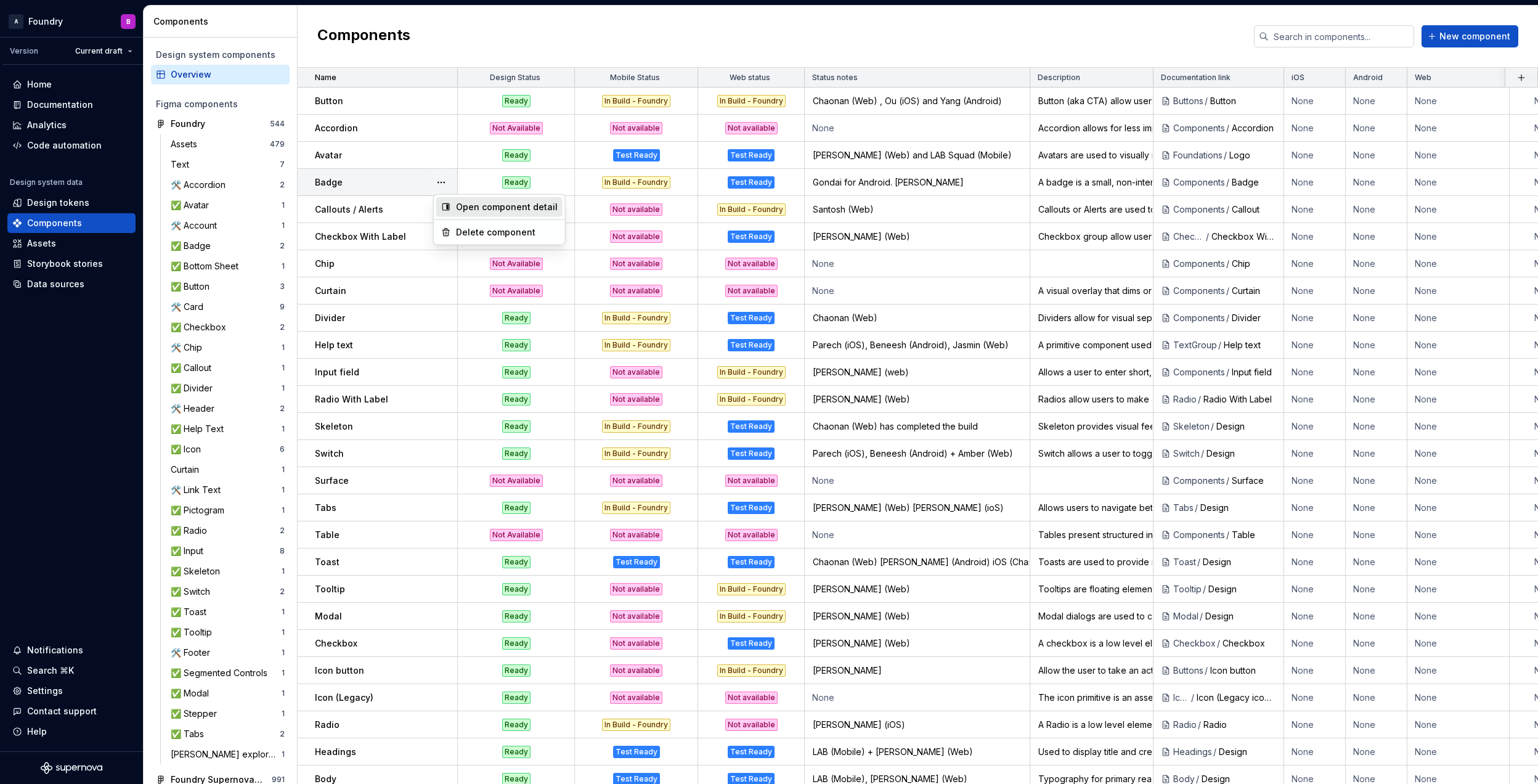
click at [481, 202] on div "Open component detail" at bounding box center [507, 207] width 102 height 13
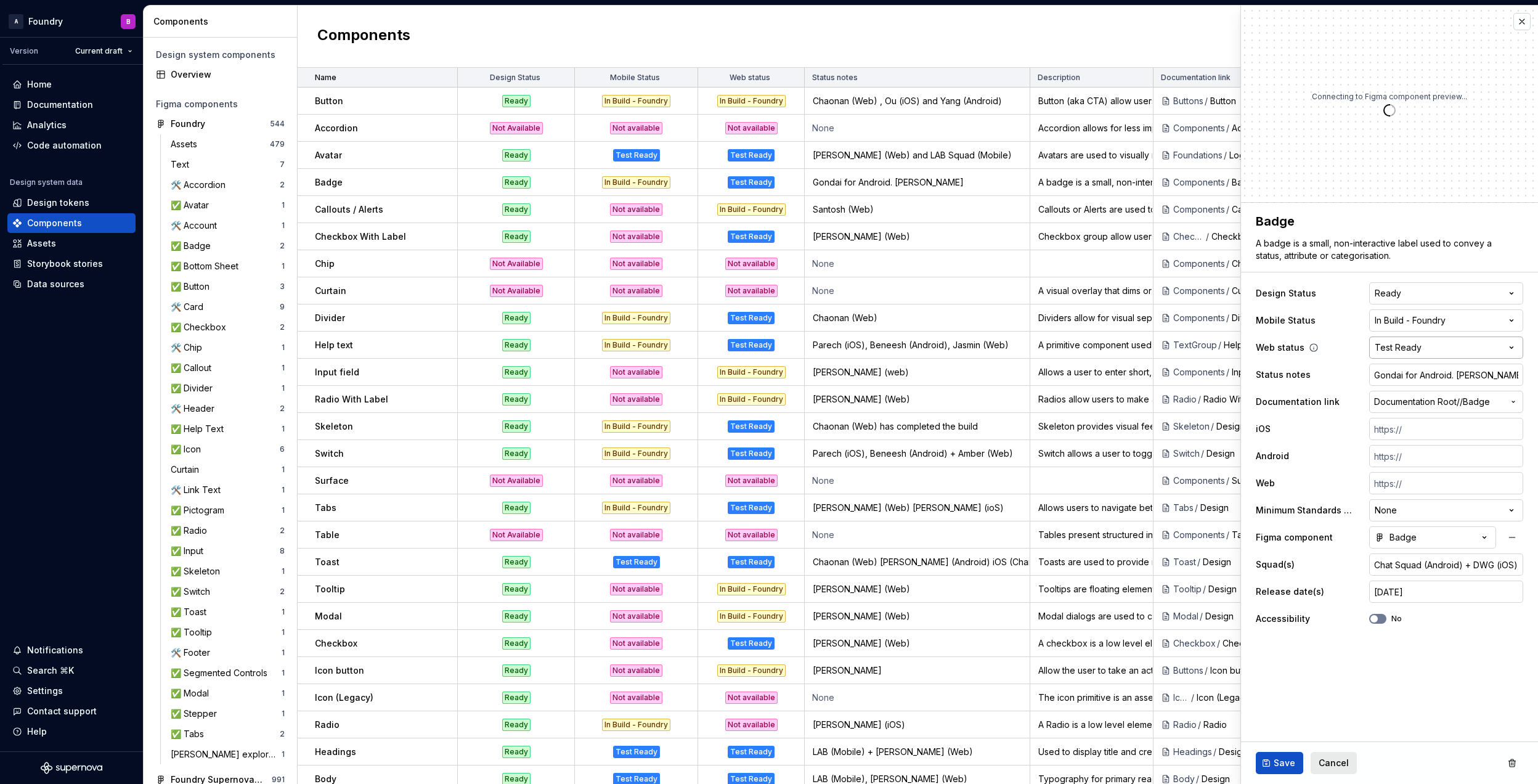
click at [1469, 339] on html "A Foundry B Version Current draft Home Documentation Analytics Code automation …" at bounding box center [769, 392] width 1538 height 784
type textarea "*"
select select "**********"
click at [1452, 318] on html "A Foundry B Version Current draft Home Documentation Analytics Code automation …" at bounding box center [769, 392] width 1538 height 784
click at [1470, 267] on html "A Foundry B Version Current draft Home Documentation Analytics Code automation …" at bounding box center [769, 392] width 1538 height 784
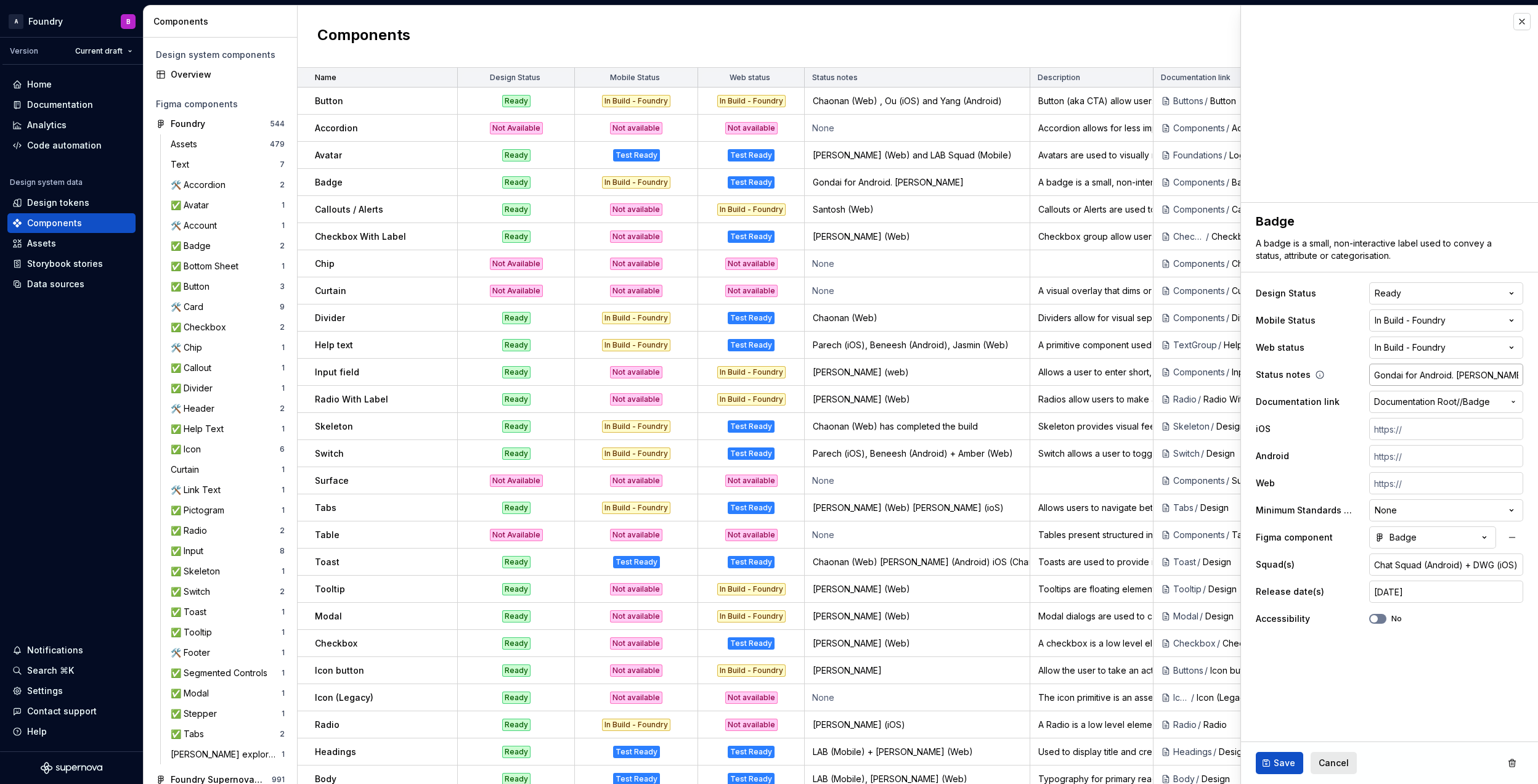
click at [1504, 372] on input "Gondai for Android. [PERSON_NAME]" at bounding box center [1446, 374] width 154 height 22
click at [1514, 377] on input "Gondai for Android. [PERSON_NAME]" at bounding box center [1446, 374] width 154 height 22
click at [1525, 18] on button "button" at bounding box center [1522, 22] width 18 height 18
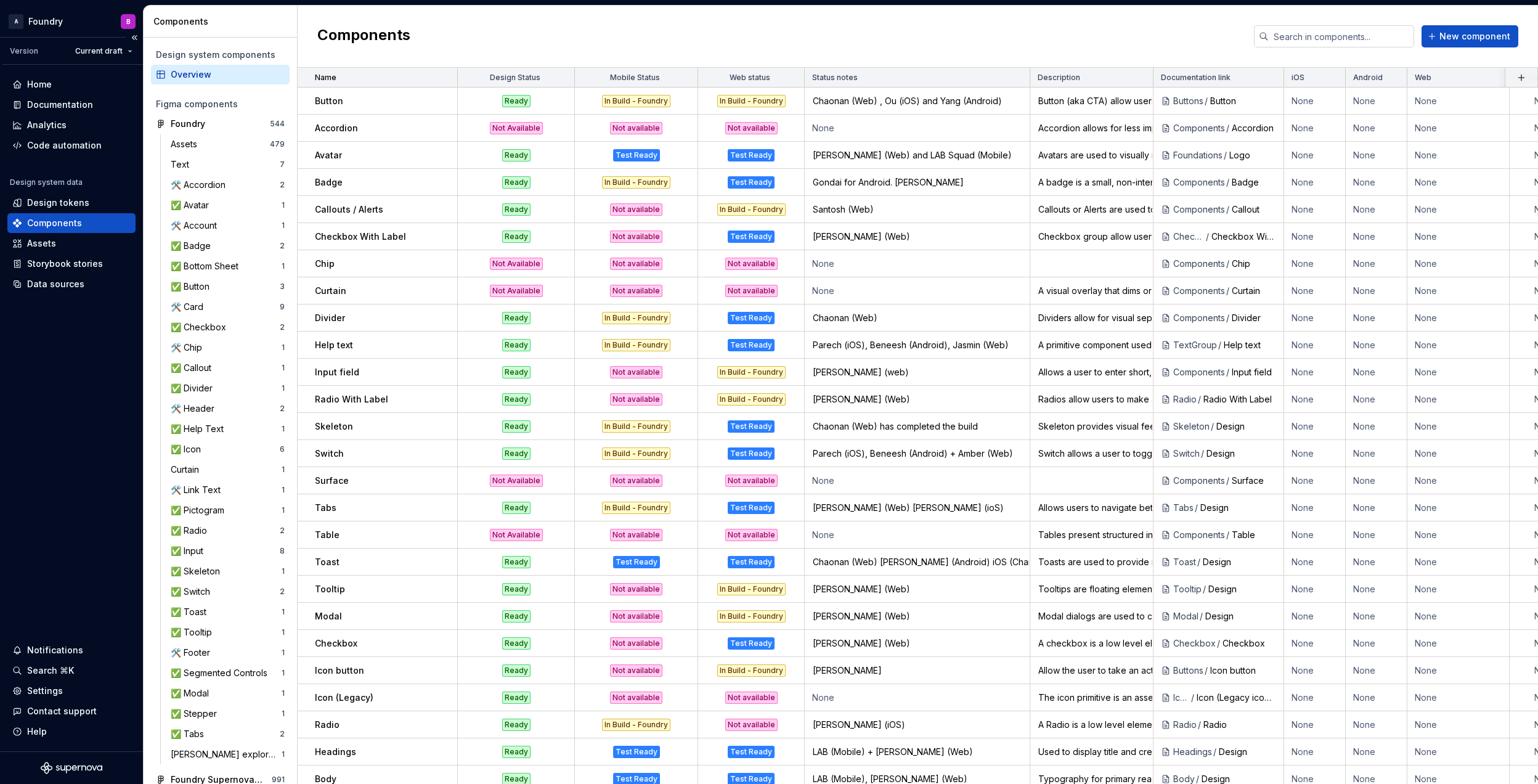
click at [92, 520] on div "Home Documentation Analytics Code automation Design system data Design tokens C…" at bounding box center [71, 407] width 143 height 686
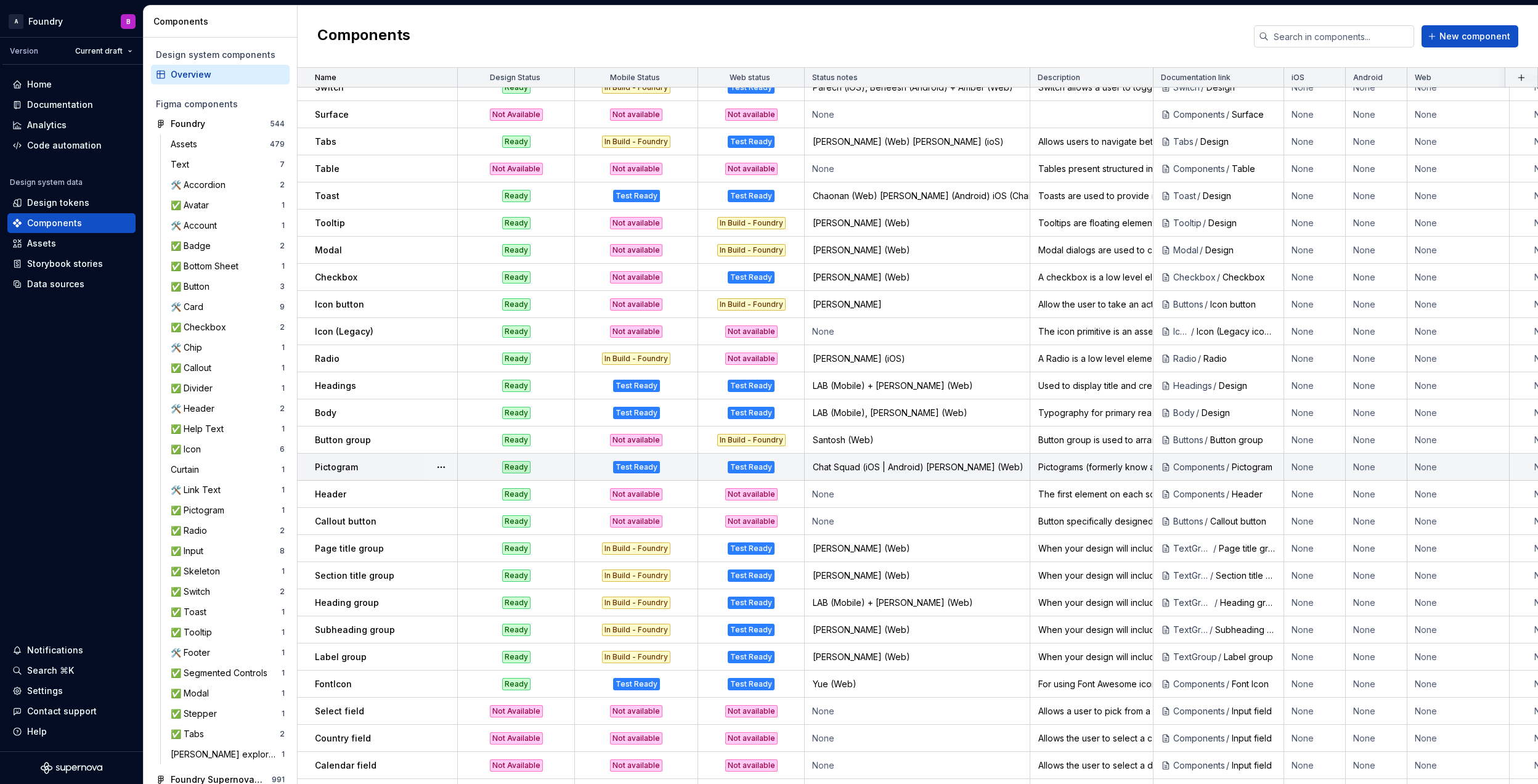
scroll to position [365, 0]
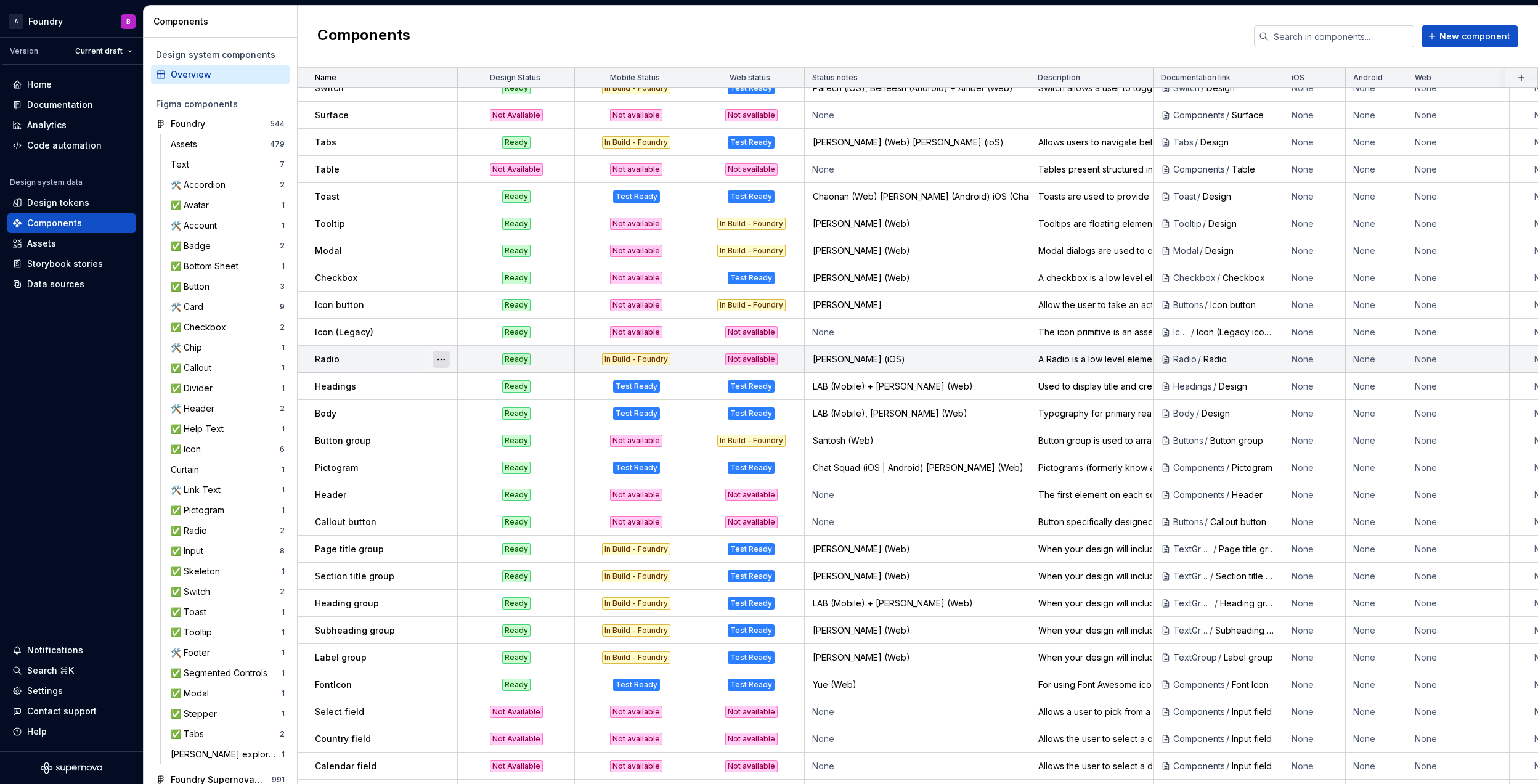
click at [441, 361] on button "button" at bounding box center [441, 359] width 18 height 18
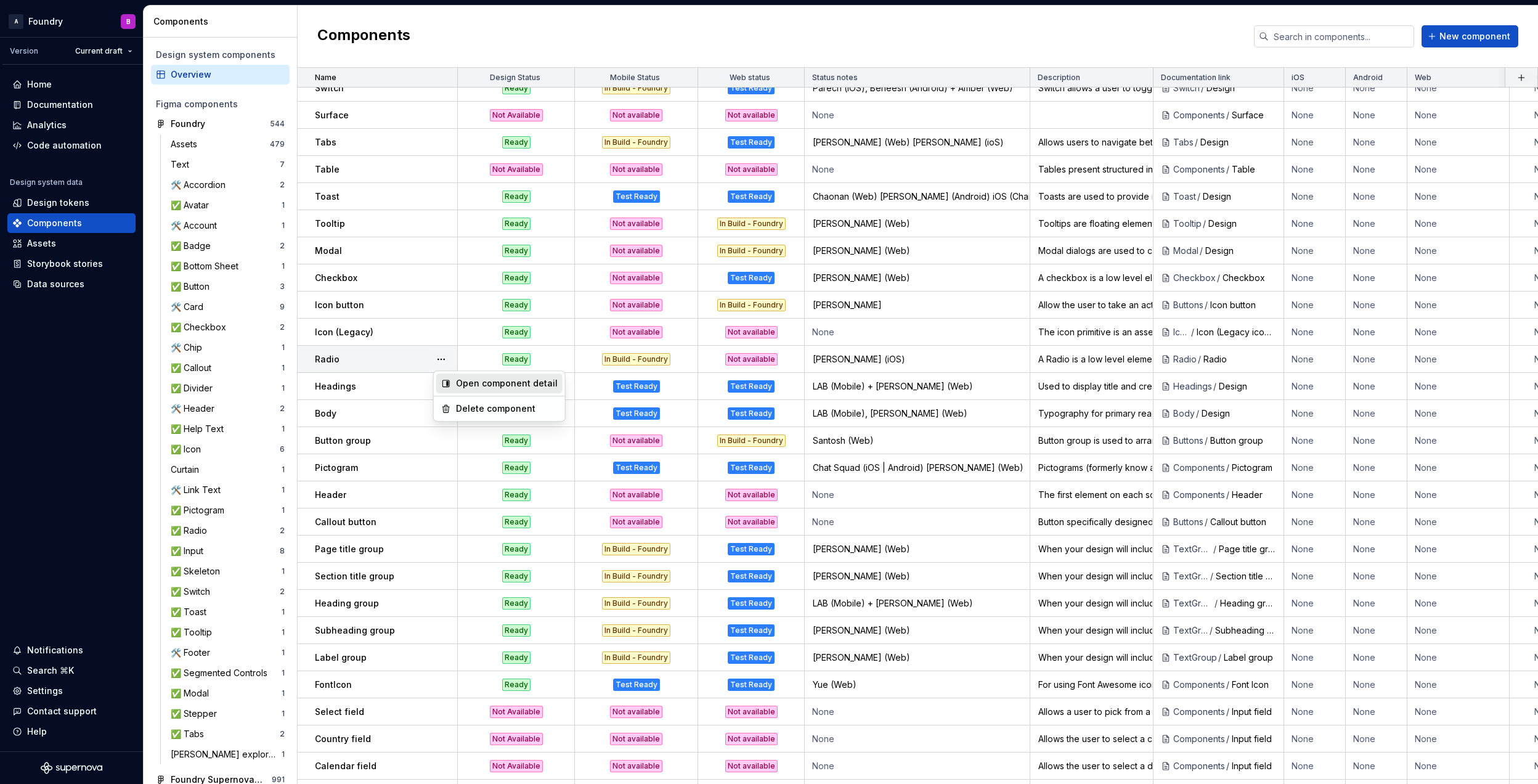
click at [461, 389] on div "Open component detail" at bounding box center [507, 384] width 102 height 13
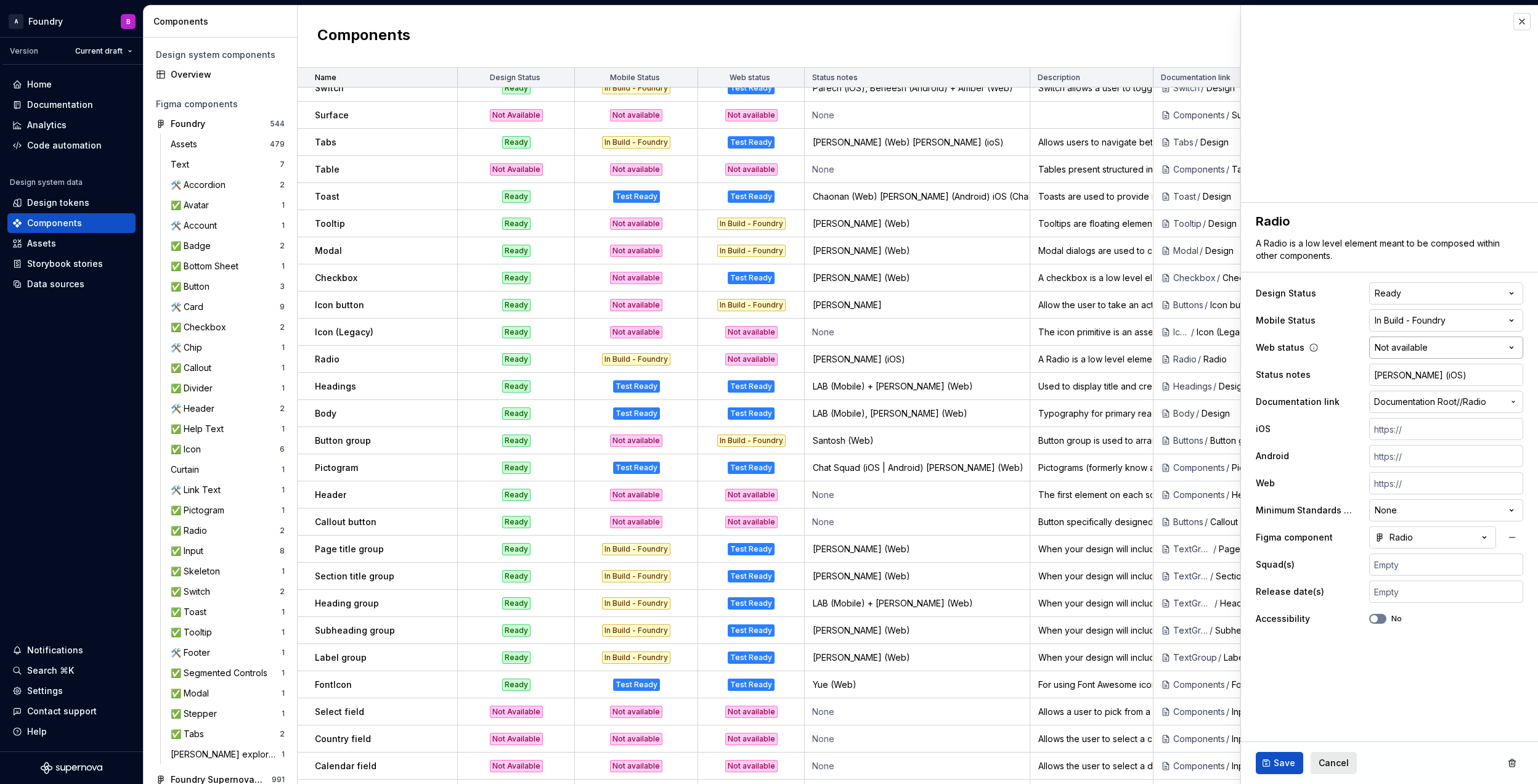
click at [1422, 345] on html "A Foundry B Version Current draft Home Documentation Analytics Code automation …" at bounding box center [769, 392] width 1538 height 784
type textarea "*"
select select "**********"
click at [1460, 377] on input "[PERSON_NAME] (iOS)" at bounding box center [1446, 374] width 154 height 22
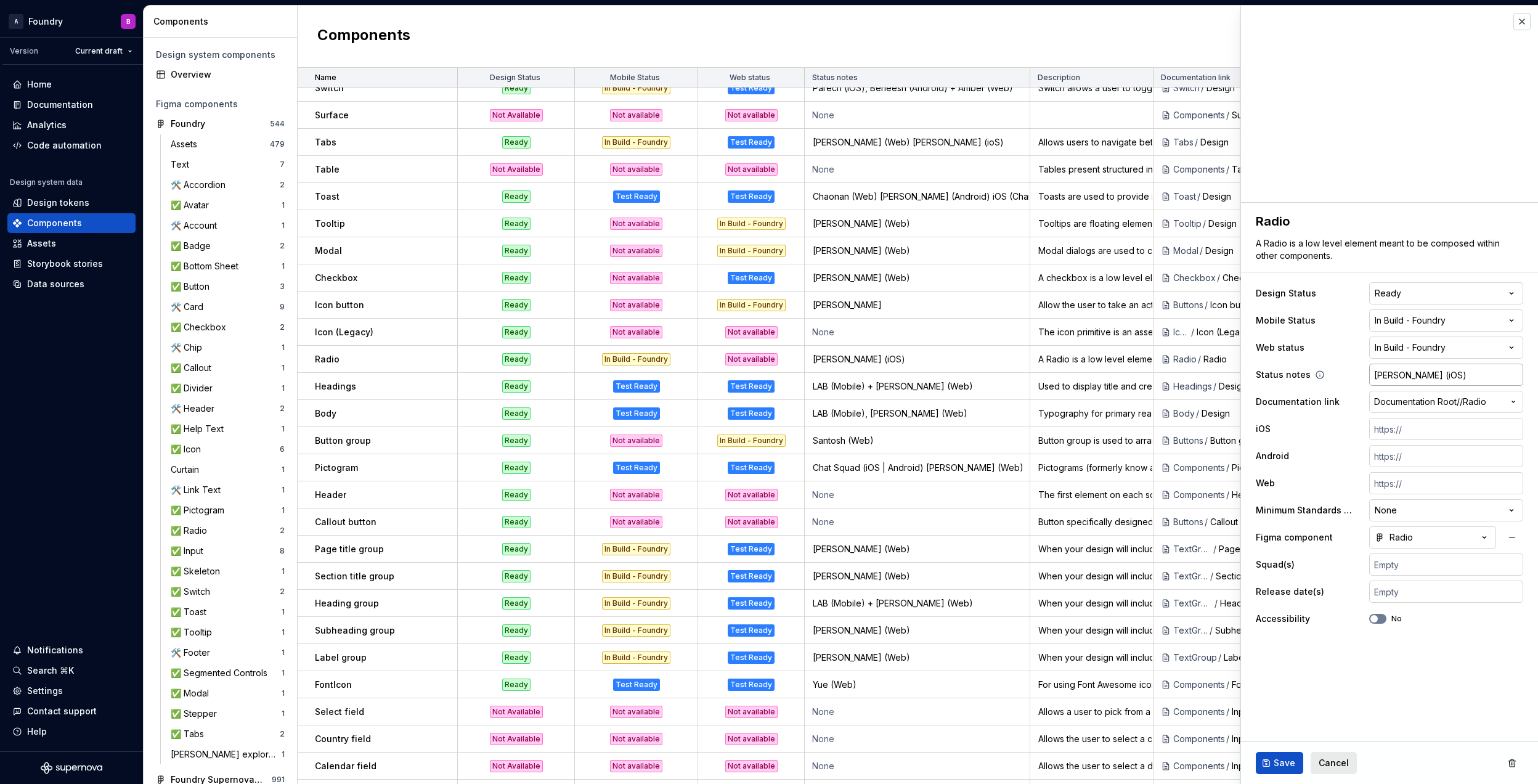
click at [1463, 370] on input "[PERSON_NAME] (iOS)" at bounding box center [1446, 374] width 154 height 22
click at [1463, 380] on input "[PERSON_NAME] (iOS)" at bounding box center [1446, 374] width 154 height 22
type textarea "*"
type input "[PERSON_NAME] (iOS) C"
type textarea "*"
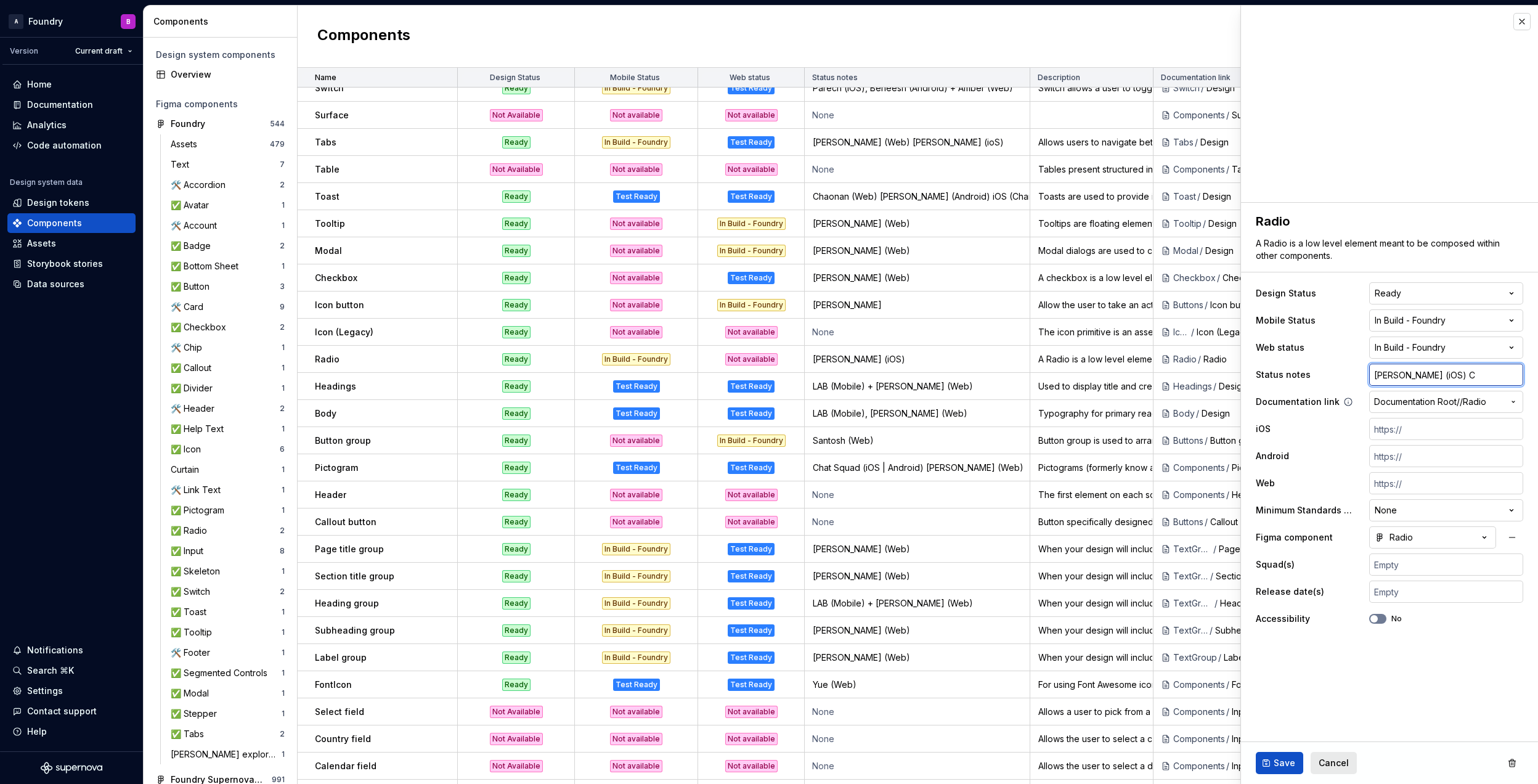
type input "[PERSON_NAME] (iOS) Ch"
type textarea "*"
type input "[PERSON_NAME] (iOS) Chr"
type textarea "*"
type input "[PERSON_NAME] (iOS) Chri"
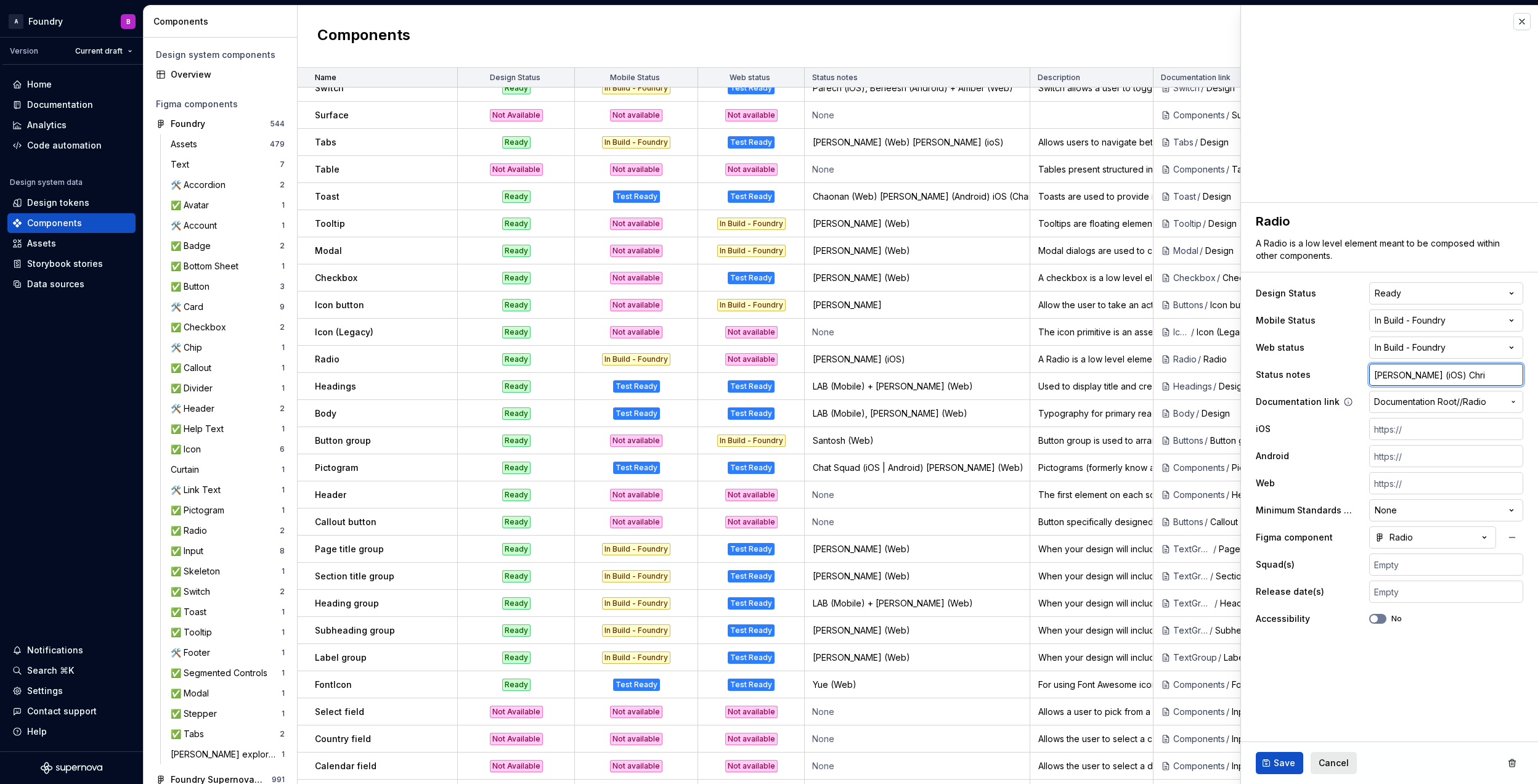
type textarea "*"
type input "[PERSON_NAME] (iOS) [PERSON_NAME]"
type textarea "*"
type input "[PERSON_NAME] (iOS) [PERSON_NAME]"
type textarea "*"
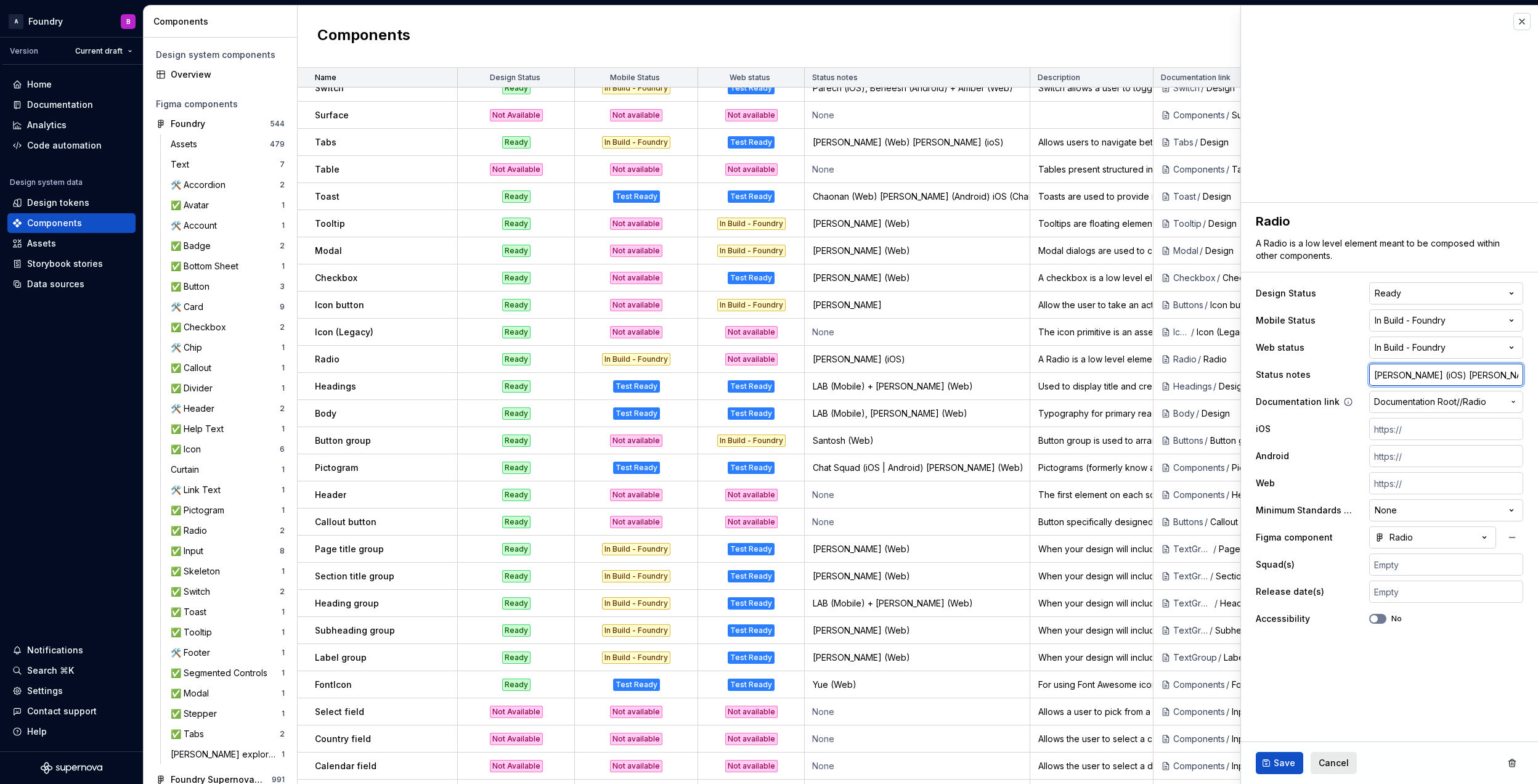
type input "[PERSON_NAME] (iOS) [PERSON_NAME] ("
type textarea "*"
type input "[PERSON_NAME] (iOS) [PERSON_NAME] (w"
type textarea "*"
type input "[PERSON_NAME] (iOS) [PERSON_NAME] (we"
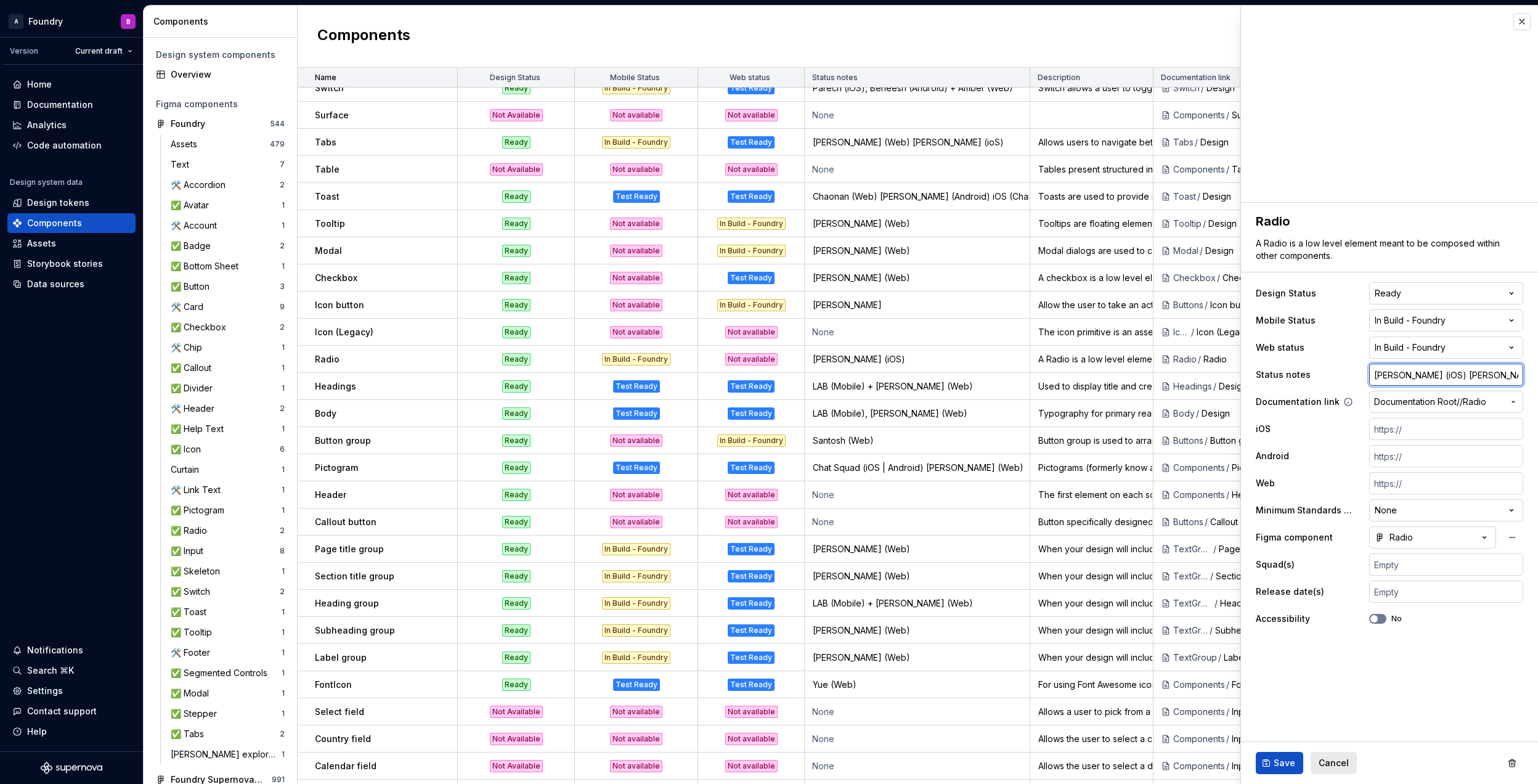
type textarea "*"
type input "[PERSON_NAME] (iOS) [PERSON_NAME] (web"
type textarea "*"
type input "[PERSON_NAME] (iOS) [PERSON_NAME] (web)"
type textarea "*"
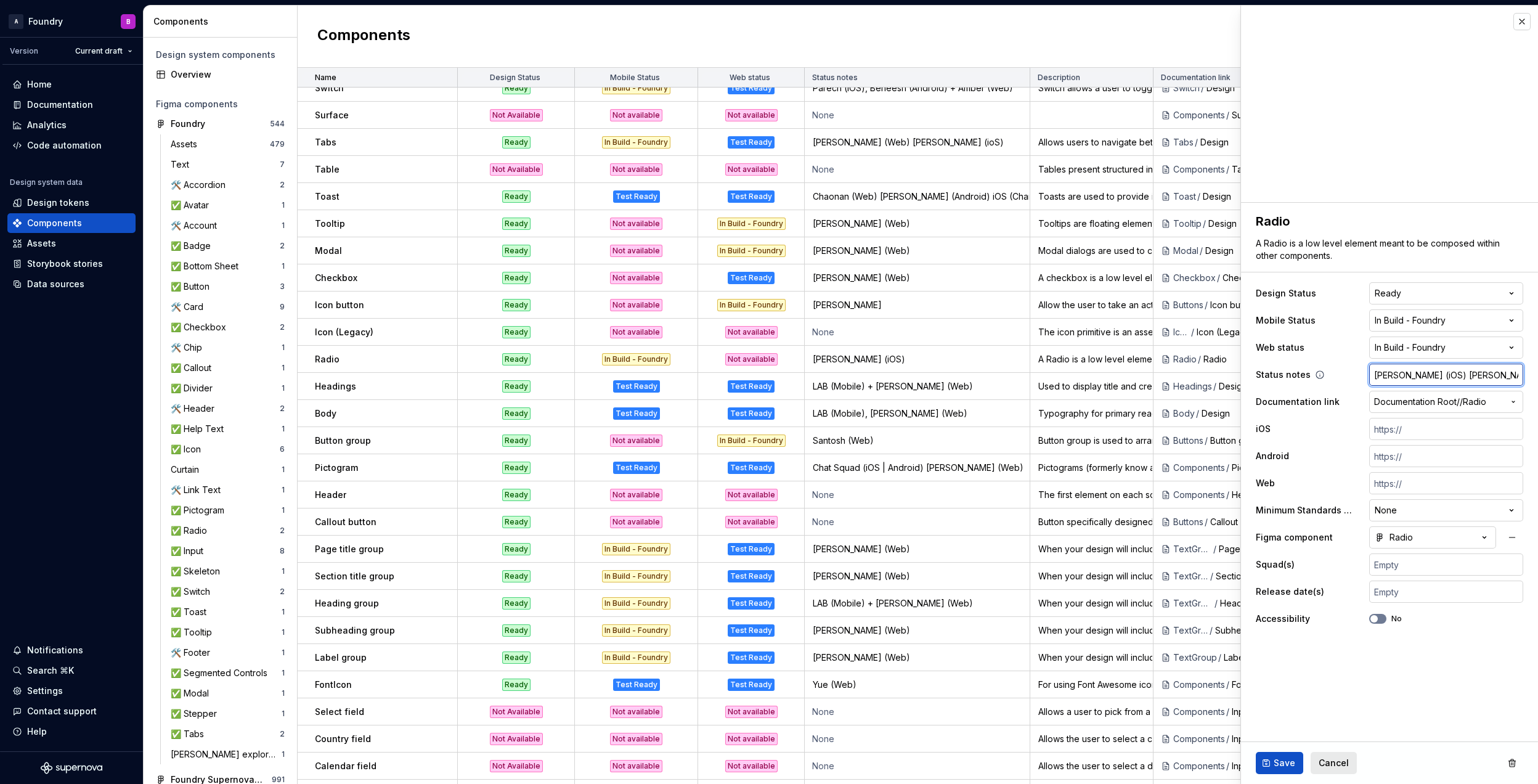
click at [1472, 377] on input "[PERSON_NAME] (iOS) [PERSON_NAME] (web)" at bounding box center [1446, 374] width 154 height 22
type input "[PERSON_NAME] (iOS) [PERSON_NAME] (eb)"
type textarea "*"
type input "[PERSON_NAME] (iOS) [PERSON_NAME] (Web)"
click at [1265, 762] on button "Save" at bounding box center [1280, 763] width 48 height 22
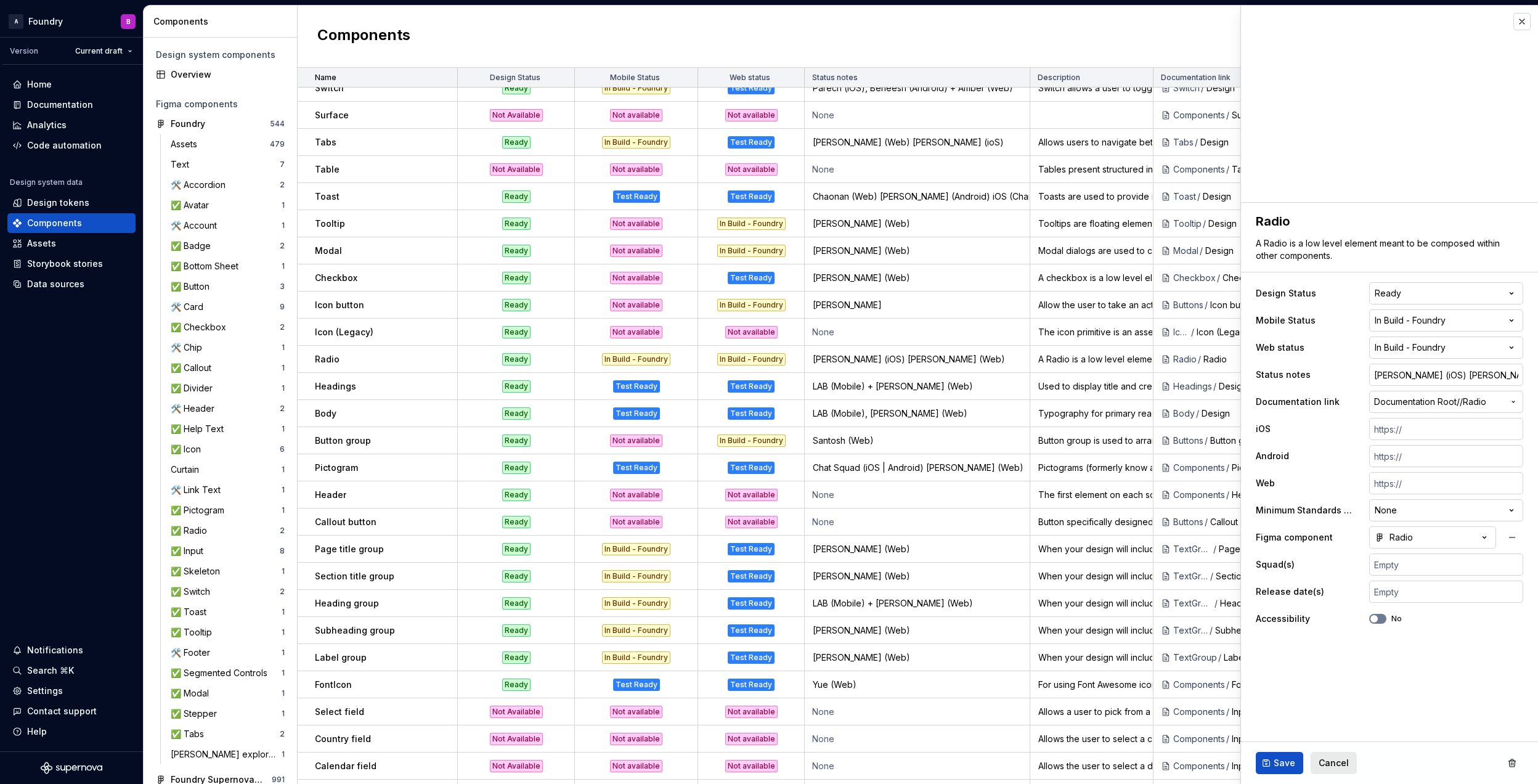
type textarea "*"
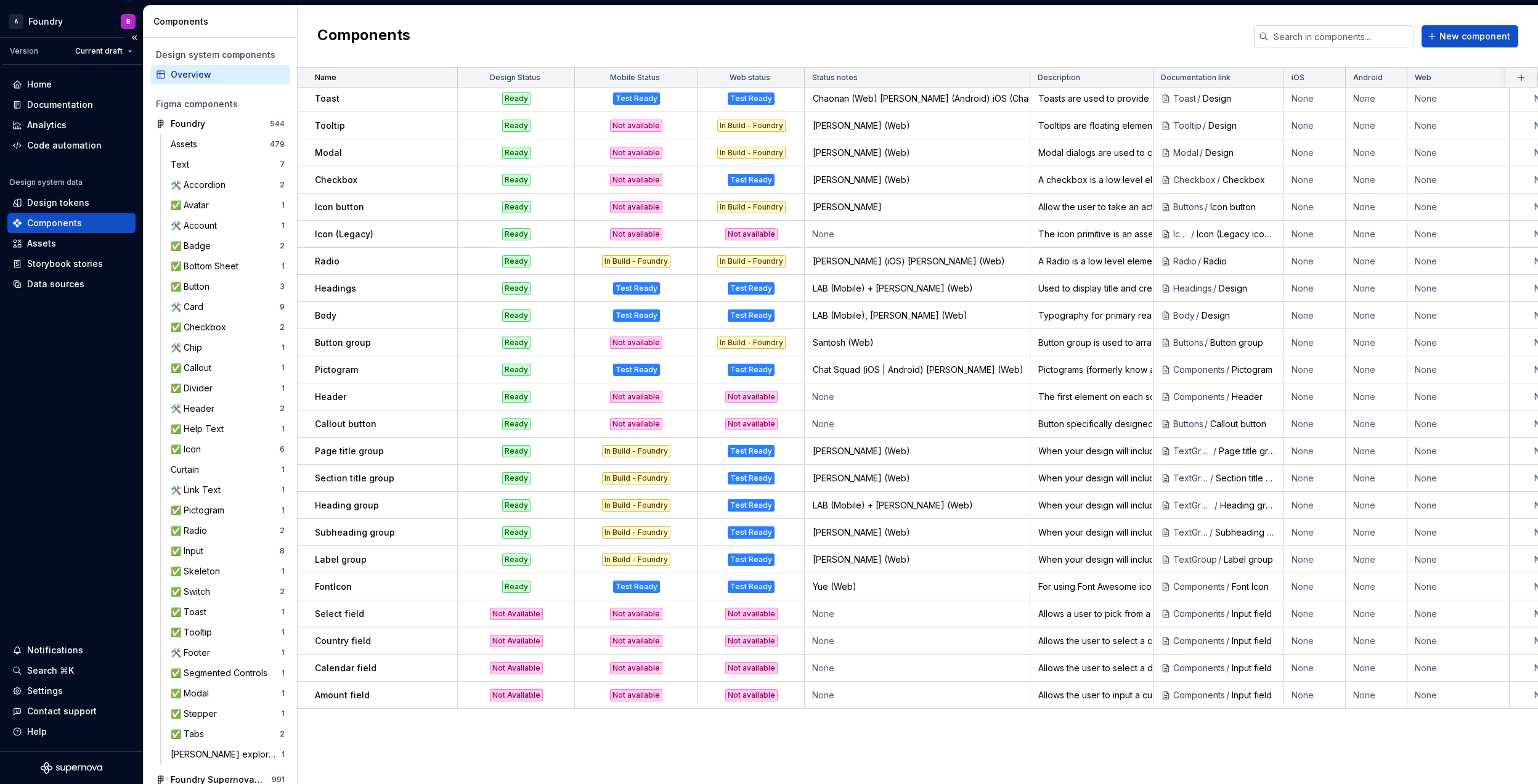
scroll to position [82, 0]
